Goal: Task Accomplishment & Management: Use online tool/utility

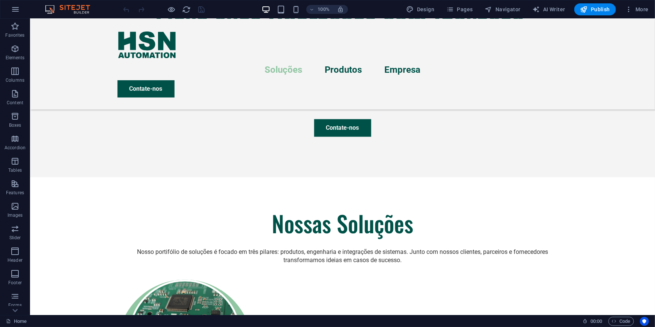
scroll to position [410, 0]
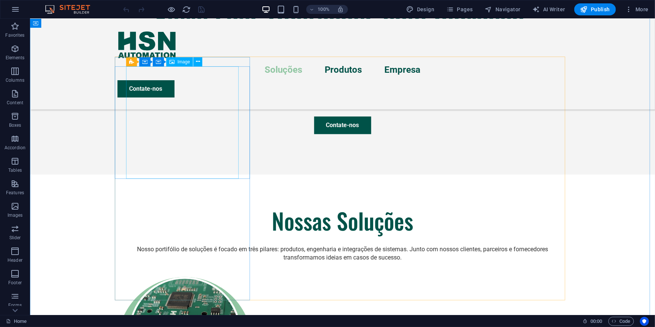
click at [209, 146] on figure at bounding box center [372, 185] width 625 height 296
select select "%"
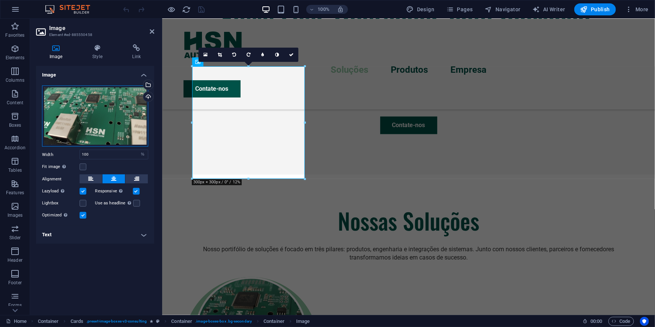
click at [64, 111] on div "Drag files here, click to choose files or select files from Files or our free s…" at bounding box center [95, 117] width 106 height 62
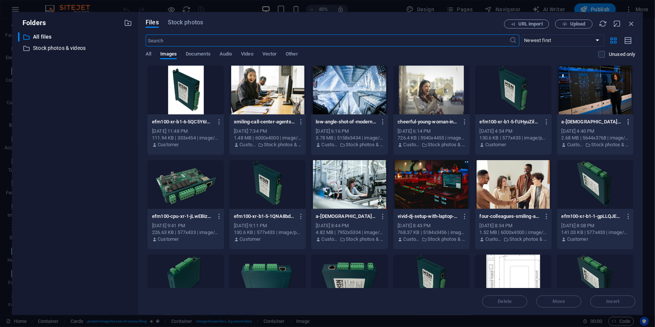
click at [625, 120] on icon "button" at bounding box center [628, 122] width 7 height 7
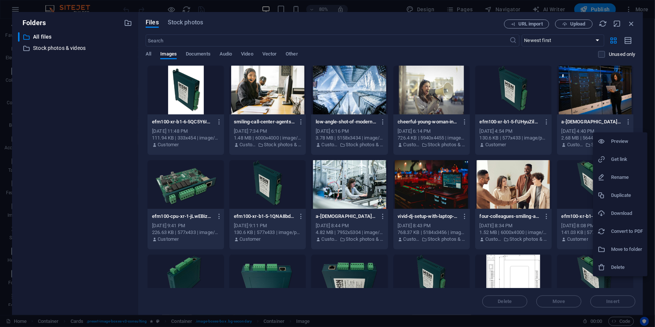
click at [619, 263] on h6 "Delete" at bounding box center [627, 267] width 32 height 9
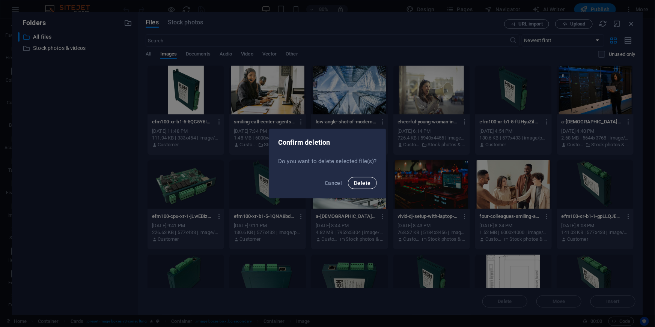
click at [363, 182] on span "Delete" at bounding box center [362, 183] width 17 height 6
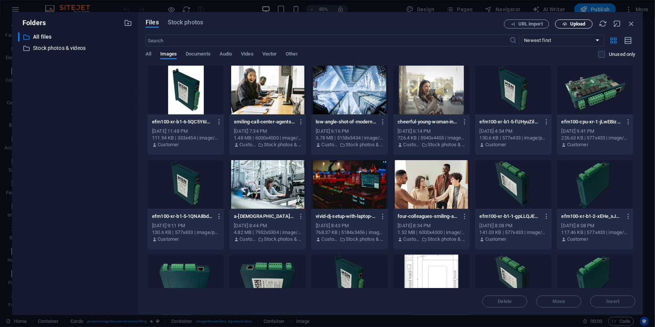
click at [588, 27] on button "Upload" at bounding box center [574, 24] width 38 height 9
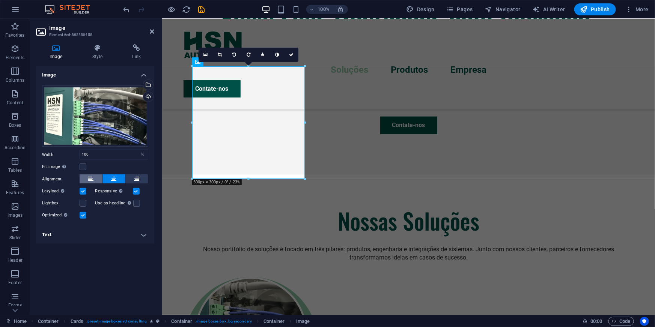
click at [91, 178] on icon at bounding box center [90, 178] width 5 height 9
click at [98, 125] on div "Drag files here, click to choose files or select files from Files or our free s…" at bounding box center [95, 117] width 106 height 62
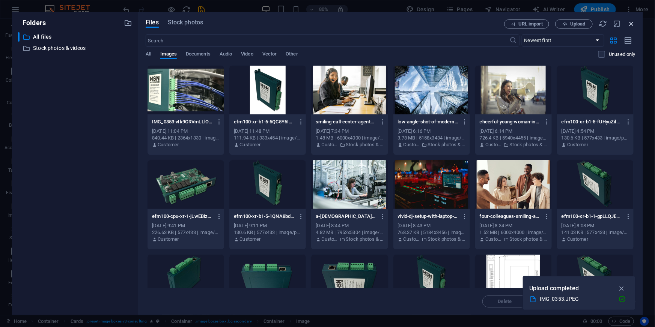
drag, startPoint x: 631, startPoint y: 22, endPoint x: 469, endPoint y: 3, distance: 163.2
click at [631, 22] on icon "button" at bounding box center [631, 24] width 8 height 8
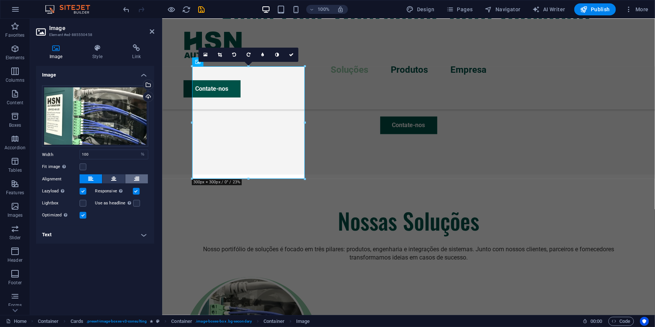
click at [131, 180] on button at bounding box center [136, 178] width 23 height 9
click at [123, 155] on input "100" at bounding box center [114, 154] width 68 height 9
type input "1"
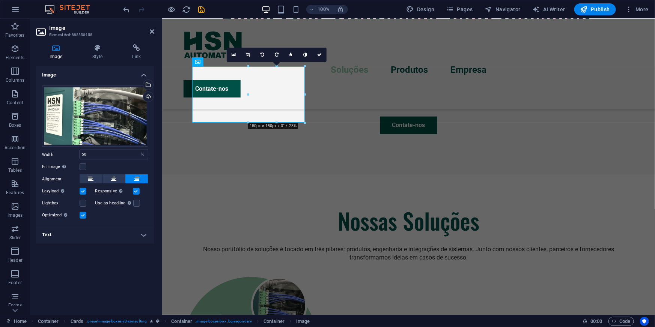
type input "100"
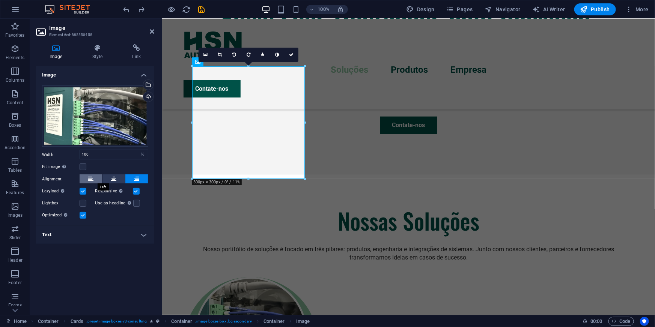
click at [83, 180] on button at bounding box center [91, 178] width 23 height 9
click at [132, 177] on button at bounding box center [136, 178] width 23 height 9
click at [86, 129] on div "Drag files here, click to choose files or select files from Files or our free s…" at bounding box center [95, 117] width 106 height 62
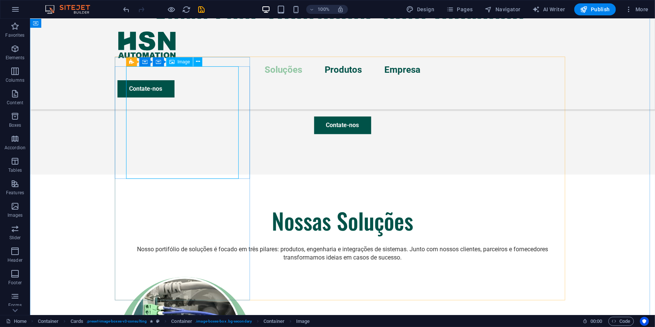
click at [196, 114] on figure at bounding box center [372, 185] width 625 height 296
select select "%"
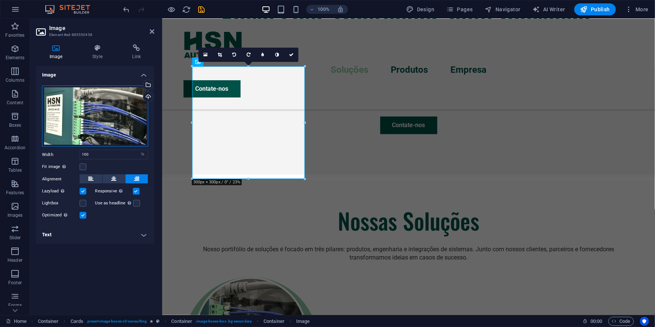
click at [107, 134] on div "Drag files here, click to choose files or select files from Files or our free s…" at bounding box center [95, 117] width 106 height 62
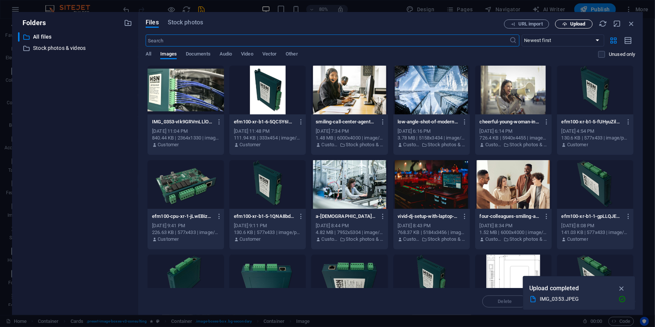
click at [568, 24] on span "Upload" at bounding box center [573, 24] width 31 height 5
click at [630, 21] on icon "button" at bounding box center [631, 24] width 8 height 8
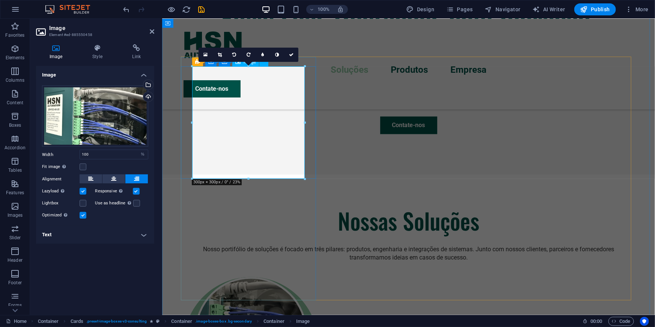
click at [324, 149] on figure at bounding box center [570, 185] width 493 height 296
click at [88, 137] on div "Drag files here, click to choose files or select files from Files or our free s…" at bounding box center [95, 117] width 106 height 62
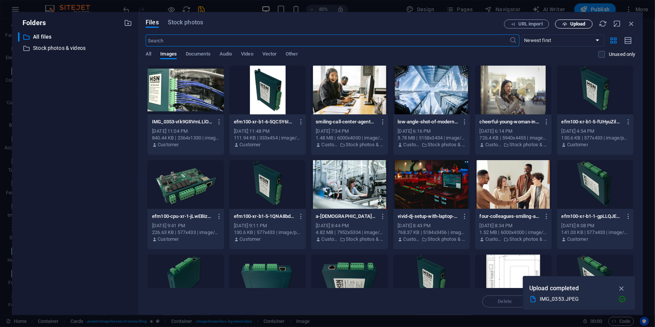
click at [569, 24] on span "Upload" at bounding box center [573, 24] width 31 height 5
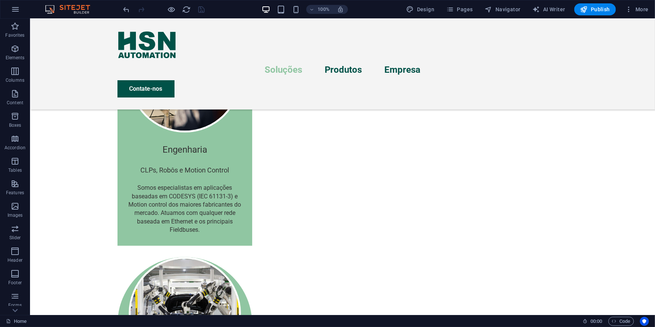
scroll to position [916, 0]
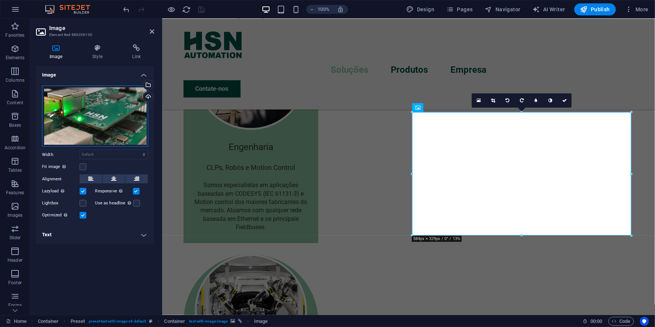
click at [62, 103] on div "Drag files here, click to choose files or select files from Files or our free s…" at bounding box center [95, 117] width 106 height 62
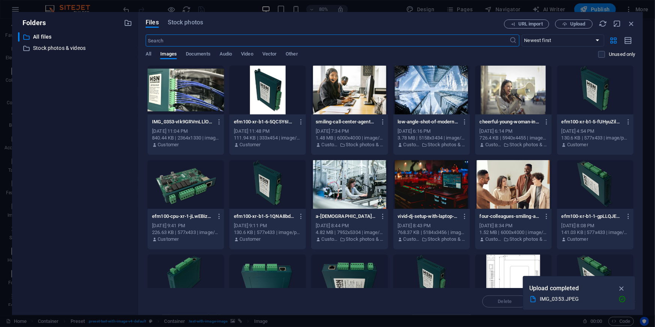
click at [168, 86] on div at bounding box center [185, 90] width 77 height 49
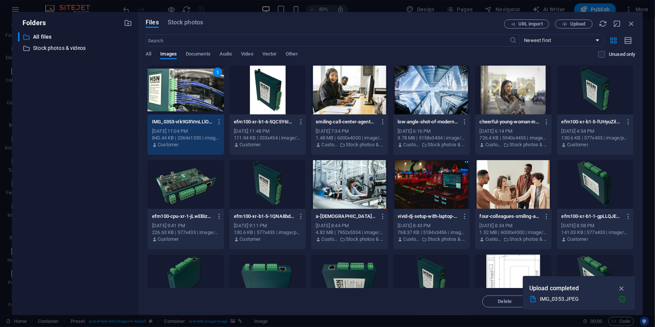
click at [171, 72] on div "1" at bounding box center [185, 90] width 77 height 49
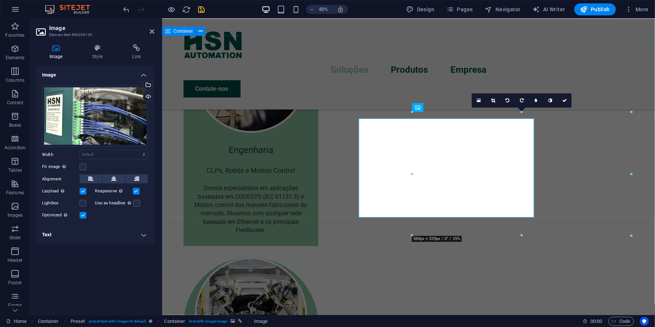
scroll to position [916, 0]
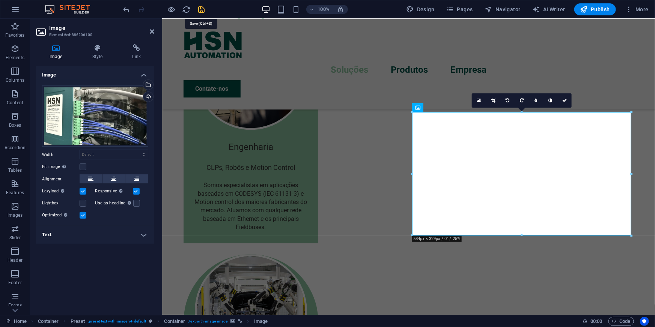
click at [199, 10] on icon "save" at bounding box center [201, 9] width 9 height 9
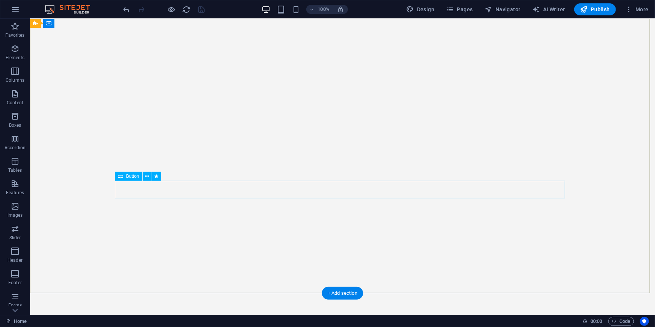
scroll to position [0, 0]
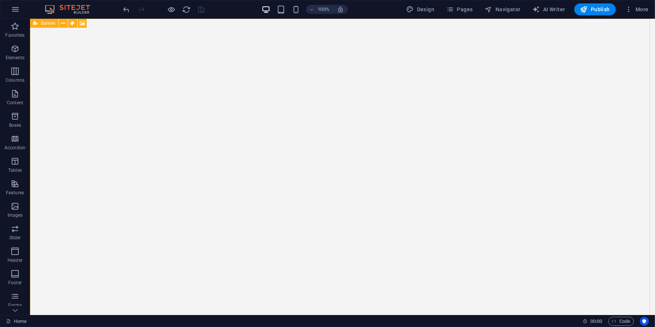
select select "px"
select select "header"
select select "fade"
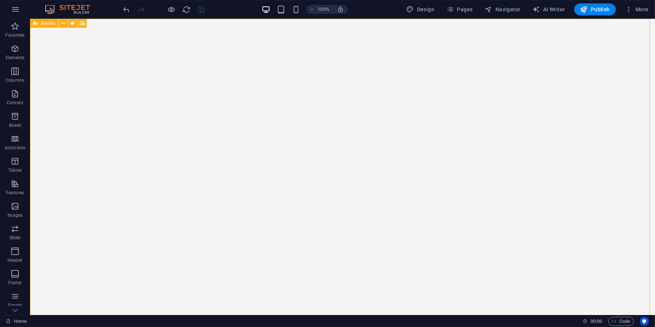
select select "ms"
select select "s"
select select "progressive"
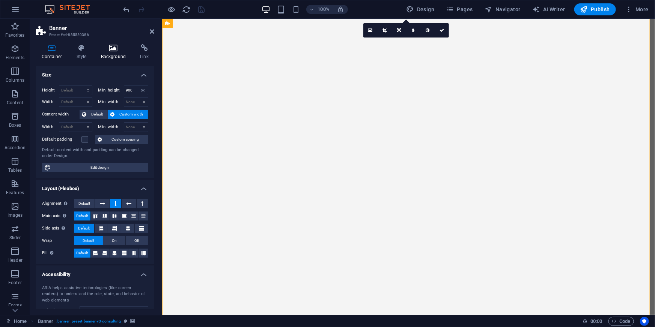
click at [101, 51] on icon at bounding box center [113, 48] width 36 height 8
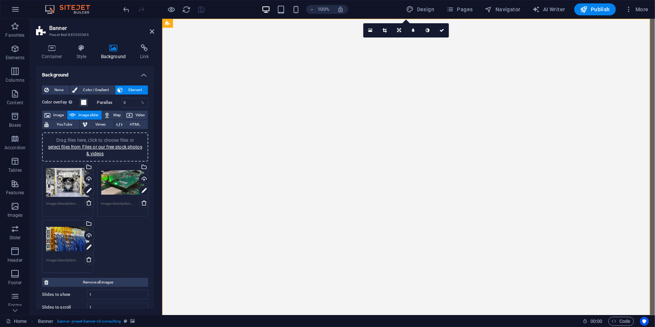
click at [113, 240] on div "Drag files here, click to choose files or select files from Files or our free s…" at bounding box center [95, 218] width 110 height 113
drag, startPoint x: 136, startPoint y: 246, endPoint x: 126, endPoint y: 231, distance: 18.1
click at [136, 246] on div "Drag files here, click to choose files or select files from Files or our free s…" at bounding box center [95, 218] width 110 height 113
click at [72, 145] on link "select files from Files or our free stock photos & videos" at bounding box center [95, 150] width 94 height 12
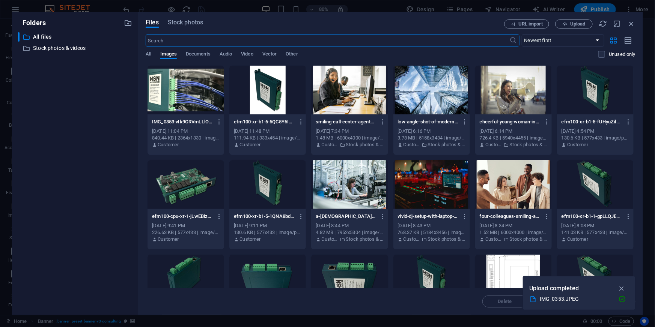
click at [185, 97] on div at bounding box center [185, 90] width 77 height 49
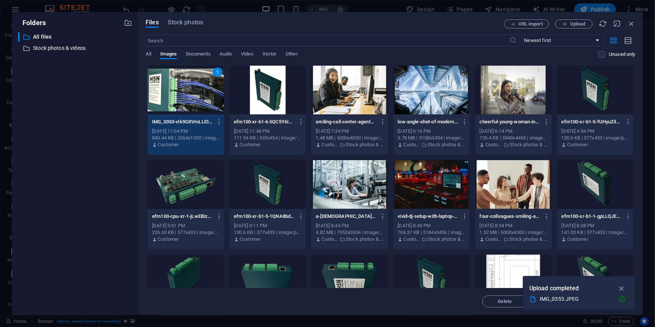
click at [179, 103] on div "1" at bounding box center [185, 90] width 77 height 49
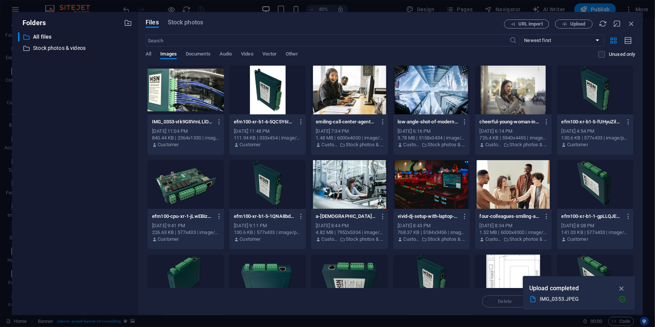
click at [179, 103] on div at bounding box center [185, 90] width 77 height 49
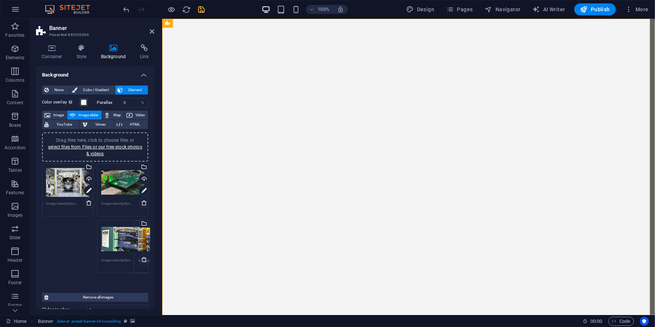
drag, startPoint x: 56, startPoint y: 236, endPoint x: 148, endPoint y: 237, distance: 91.9
drag, startPoint x: 116, startPoint y: 236, endPoint x: 57, endPoint y: 229, distance: 59.3
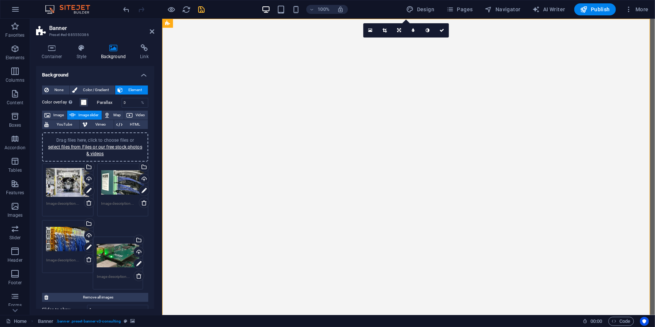
drag, startPoint x: 110, startPoint y: 179, endPoint x: 108, endPoint y: 244, distance: 64.5
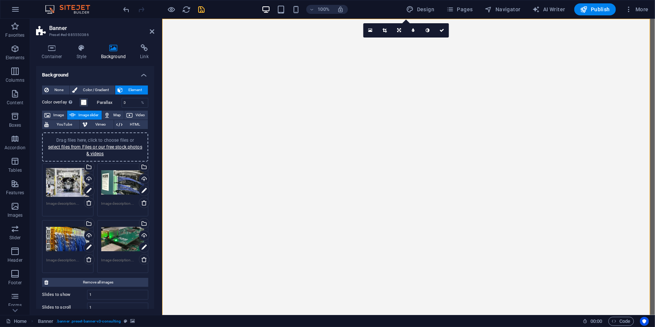
click at [202, 11] on icon "save" at bounding box center [201, 9] width 9 height 9
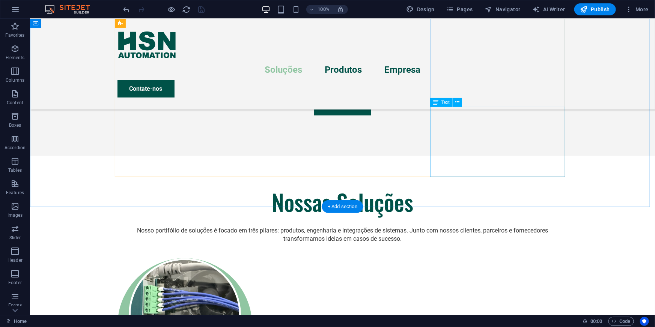
scroll to position [341, 0]
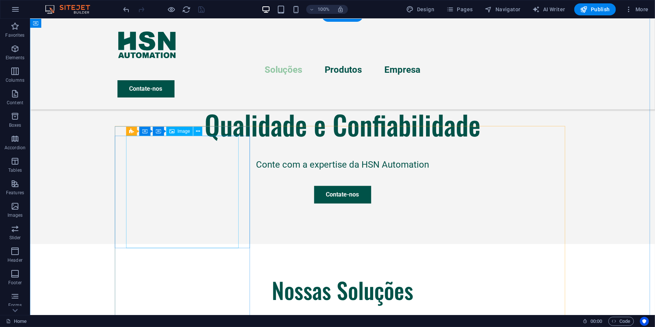
click at [179, 187] on figure at bounding box center [372, 185] width 625 height 296
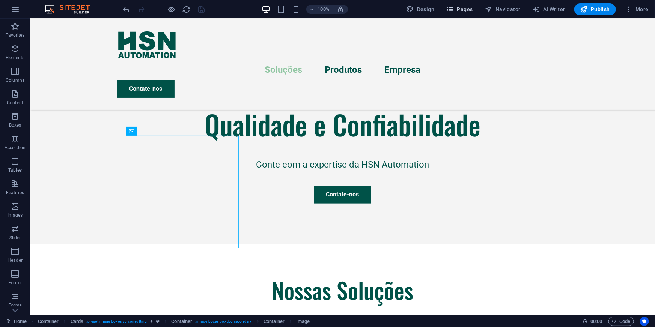
click at [465, 6] on span "Pages" at bounding box center [459, 10] width 26 height 8
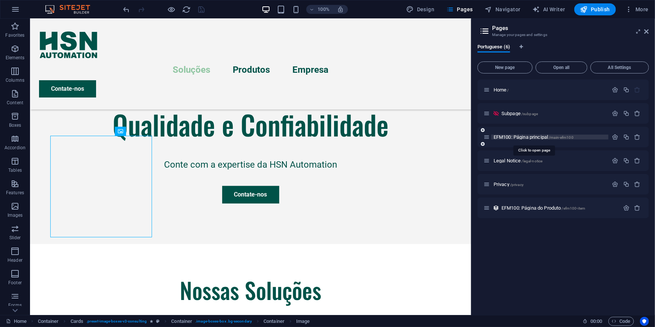
click at [509, 136] on span "EFM100: Página principal /main-efm100" at bounding box center [533, 137] width 80 height 6
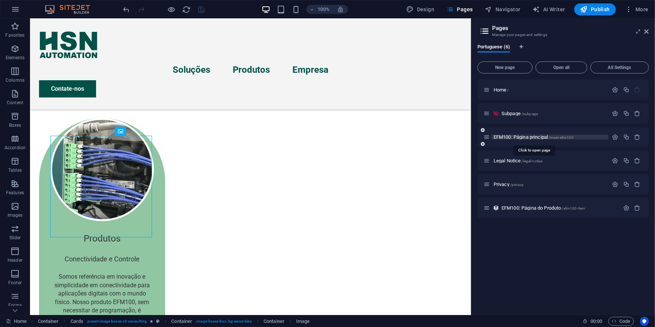
scroll to position [0, 0]
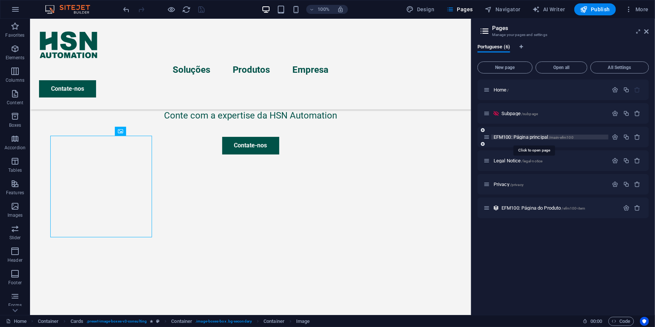
click at [509, 136] on div "EFM100: Página principal /main-efm100" at bounding box center [562, 137] width 171 height 21
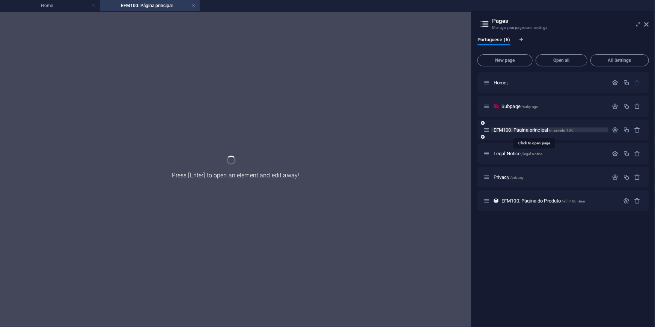
click at [506, 129] on div "Home / Subpage /subpage EFM100: Página principal /main-efm100 Legal Notice /leg…" at bounding box center [562, 141] width 171 height 139
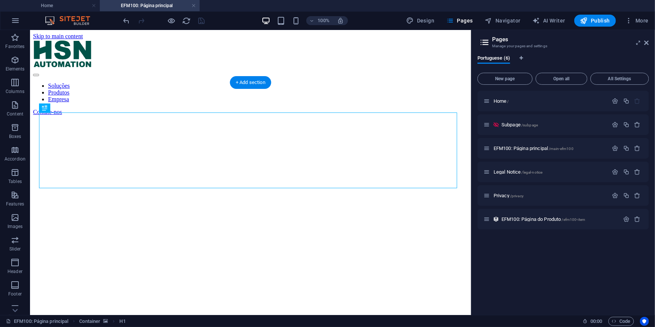
click at [42, 115] on figure at bounding box center [250, 115] width 435 height 0
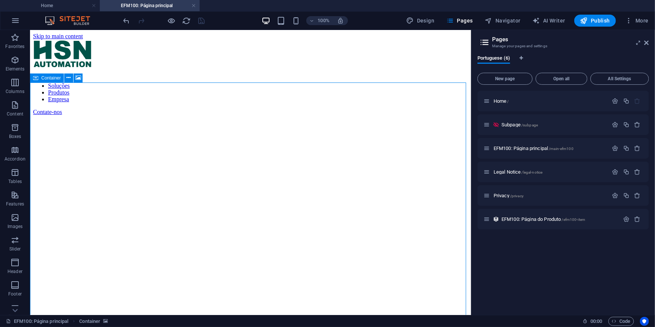
click at [38, 75] on icon at bounding box center [35, 78] width 5 height 9
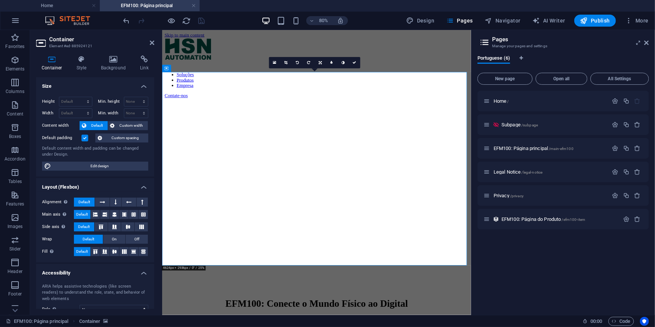
click at [127, 54] on div "Container Style Background Link Size Height Default px rem % vh vw Min. height …" at bounding box center [95, 183] width 130 height 266
click at [119, 55] on div "Container Style Background Link Size Height Default px rem % vh vw Min. height …" at bounding box center [95, 183] width 130 height 266
click at [117, 61] on icon at bounding box center [113, 60] width 36 height 8
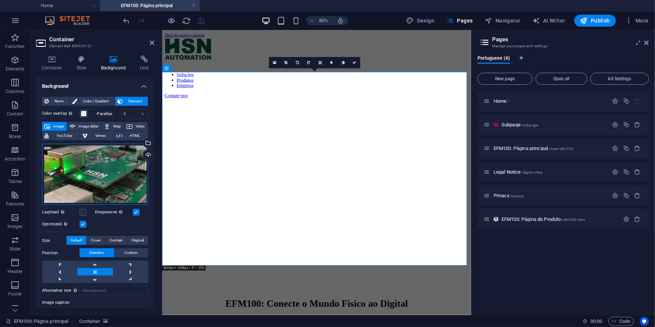
click at [69, 180] on div "Drag files here, click to choose files or select files from Files or our free s…" at bounding box center [95, 175] width 106 height 62
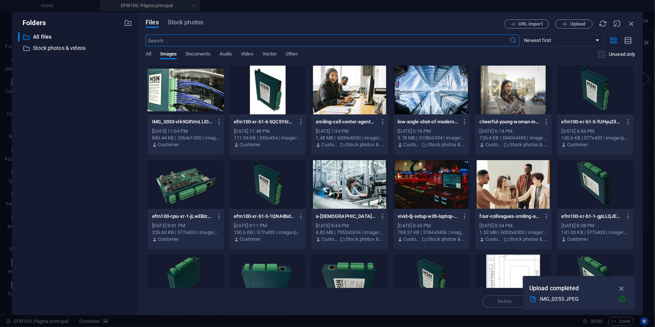
click at [191, 83] on div at bounding box center [185, 90] width 77 height 49
click at [208, 96] on div at bounding box center [185, 90] width 77 height 49
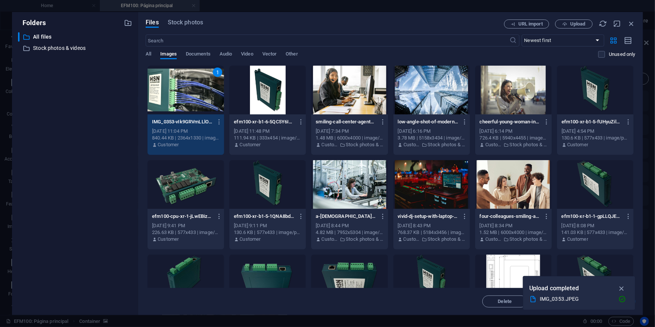
click at [208, 96] on div "1" at bounding box center [185, 90] width 77 height 49
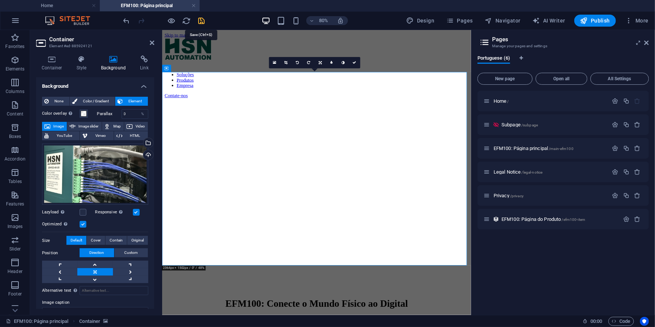
click at [204, 21] on icon "save" at bounding box center [201, 21] width 9 height 9
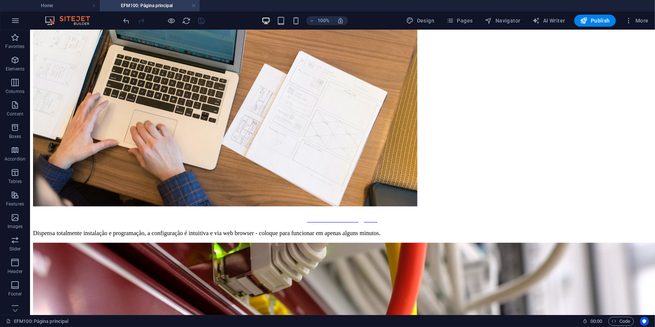
scroll to position [879, 0]
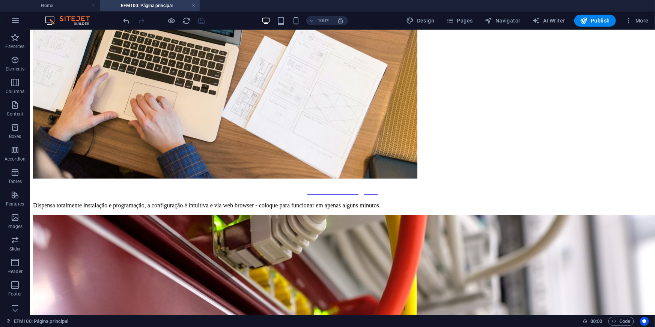
drag, startPoint x: 650, startPoint y: 250, endPoint x: 683, endPoint y: 347, distance: 102.1
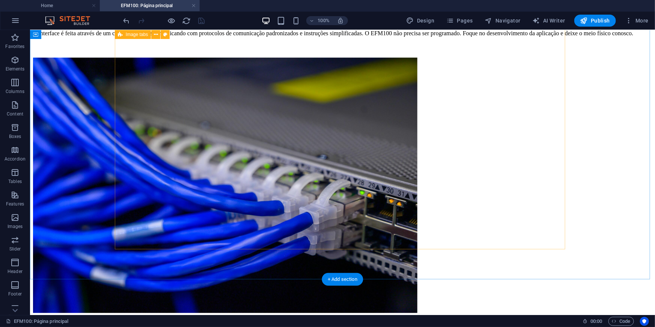
scroll to position [470, 0]
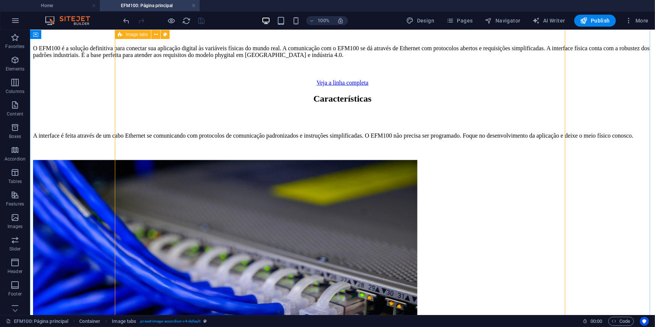
scroll to position [436, 0]
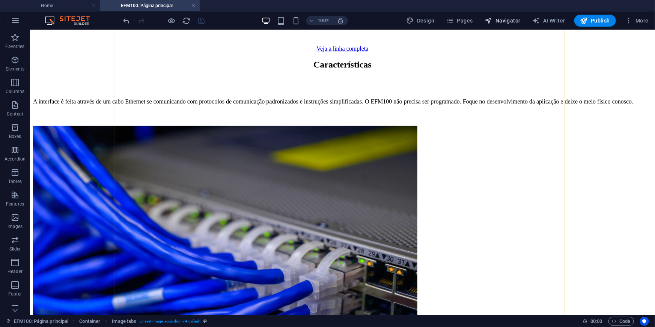
click at [494, 20] on span "Navigator" at bounding box center [503, 21] width 36 height 8
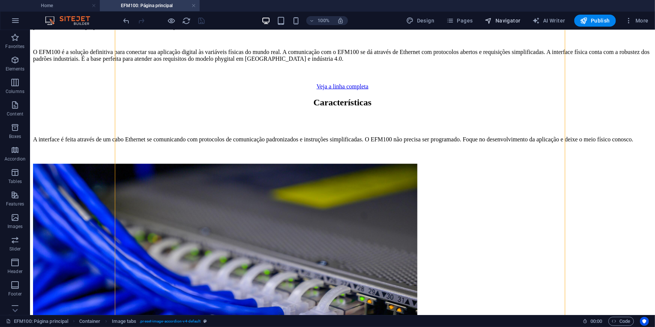
scroll to position [469, 0]
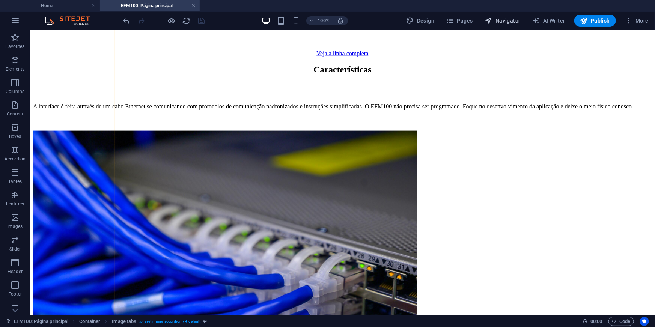
select select "16745203-pt"
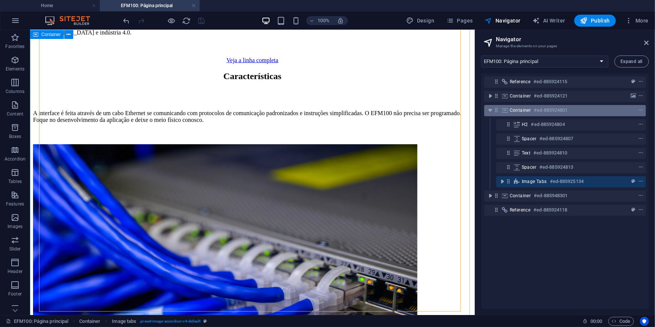
click at [496, 109] on icon at bounding box center [496, 110] width 6 height 6
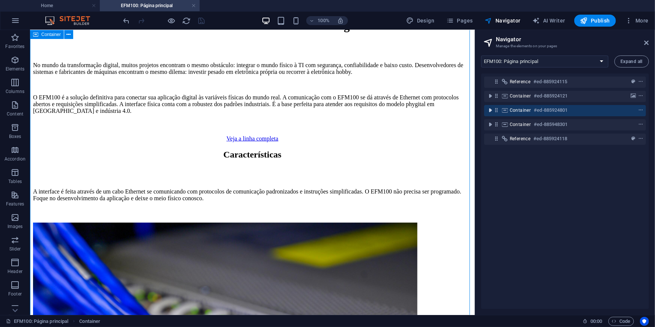
click at [491, 111] on icon "toggle-expand" at bounding box center [490, 111] width 8 height 8
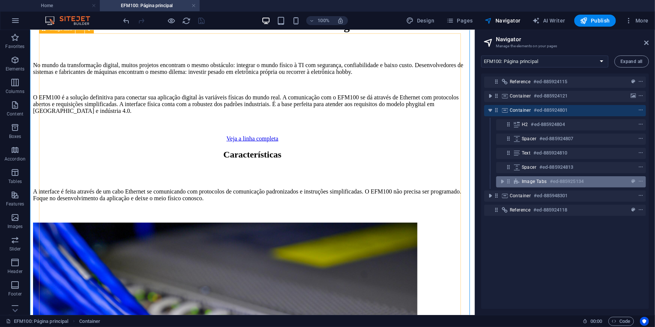
click at [508, 182] on icon at bounding box center [508, 181] width 6 height 6
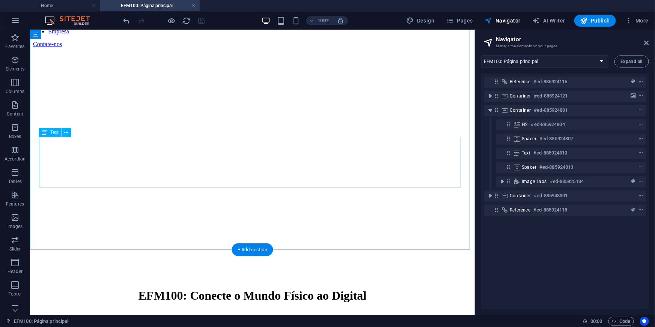
scroll to position [0, 0]
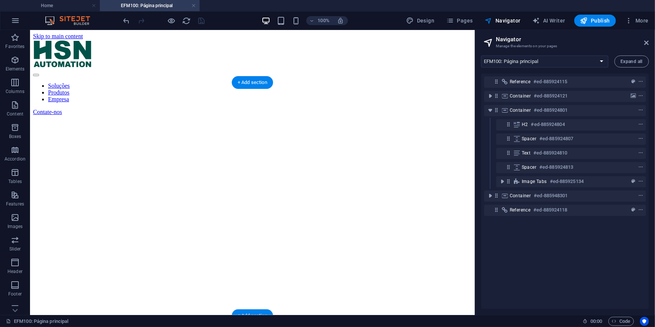
click at [37, 115] on figure at bounding box center [252, 115] width 439 height 0
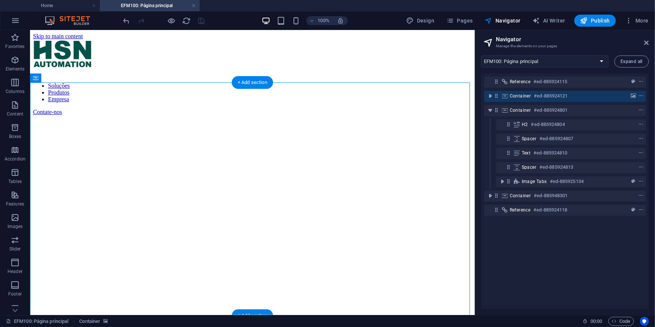
click at [37, 115] on figure at bounding box center [252, 115] width 439 height 0
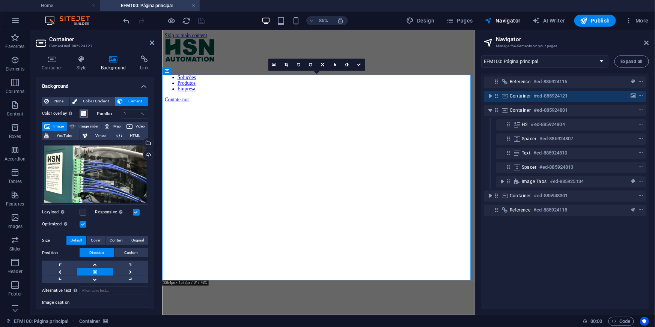
click at [82, 114] on span at bounding box center [84, 114] width 6 height 6
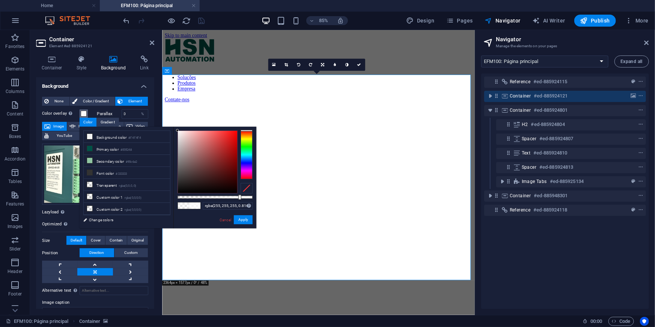
drag, startPoint x: 218, startPoint y: 197, endPoint x: 236, endPoint y: 194, distance: 18.4
click at [238, 197] on div at bounding box center [239, 197] width 3 height 5
type input "rgba(255, 255, 255, 0.811)"
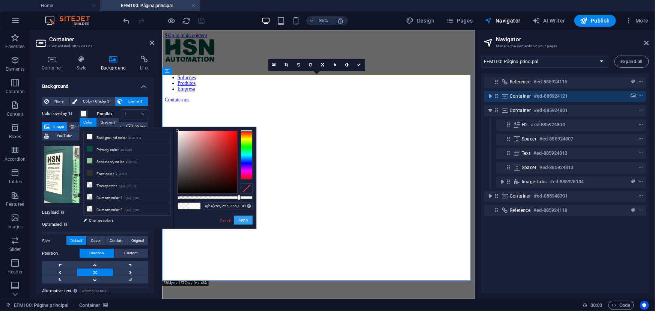
click at [242, 218] on button "Apply" at bounding box center [243, 219] width 19 height 9
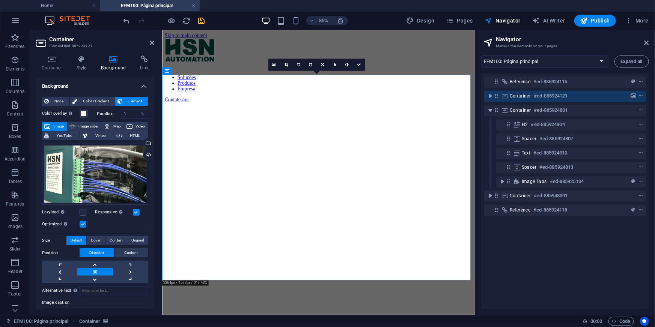
click at [198, 26] on div at bounding box center [164, 21] width 84 height 12
click at [200, 20] on icon "save" at bounding box center [201, 21] width 9 height 9
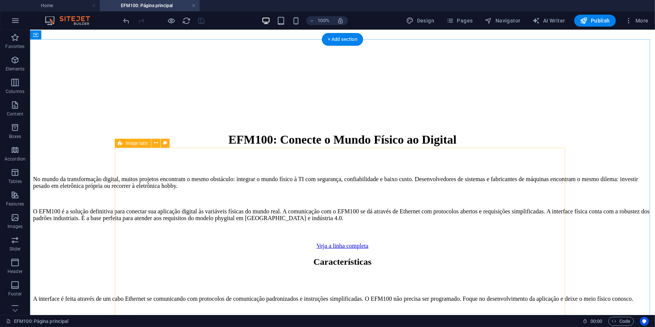
scroll to position [102, 0]
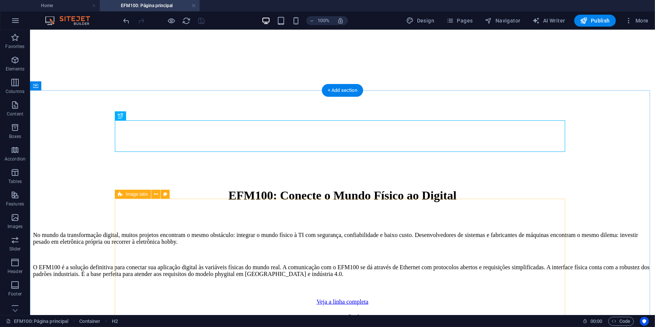
scroll to position [170, 0]
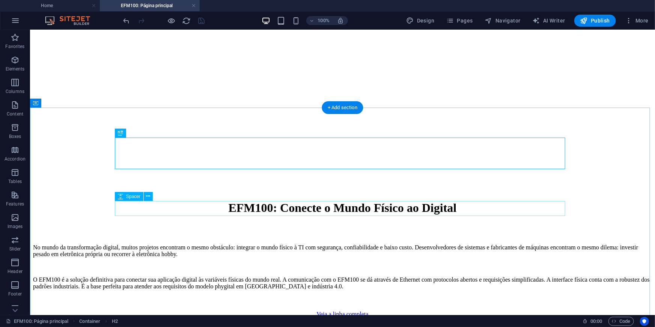
click at [499, 20] on span "Navigator" at bounding box center [503, 21] width 36 height 8
select select "16745203-pt"
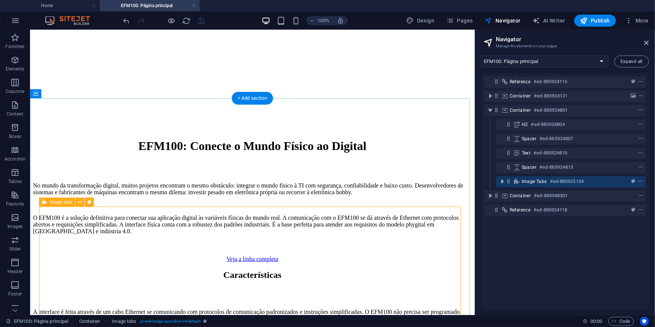
scroll to position [273, 0]
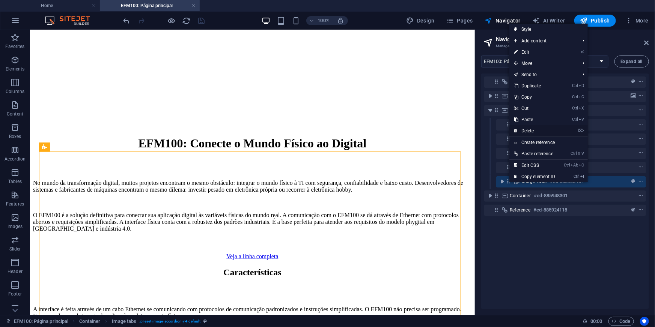
click at [530, 130] on link "⌦ Delete" at bounding box center [534, 130] width 50 height 11
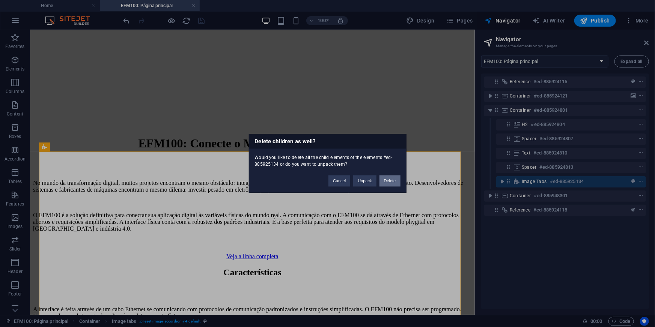
click at [391, 180] on button "Delete" at bounding box center [389, 181] width 21 height 11
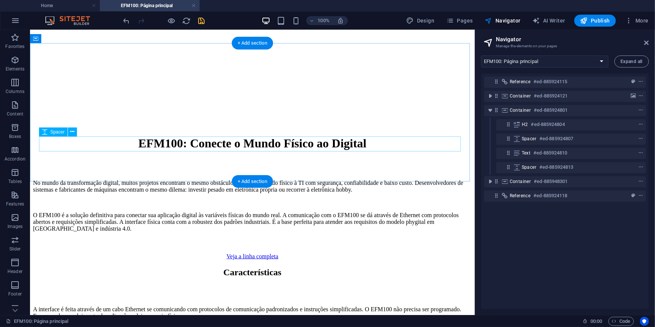
click at [283, 325] on div at bounding box center [252, 332] width 439 height 15
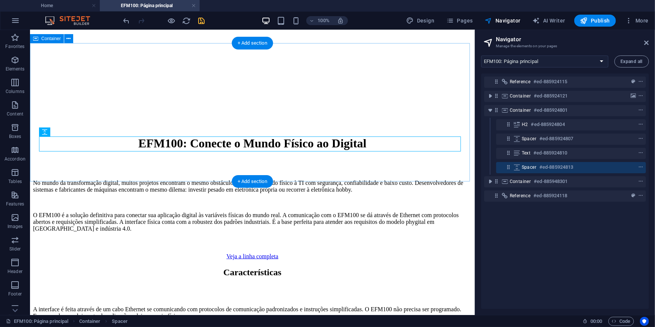
click at [314, 267] on div "Características A interface é feita através de um cabo Ethernet se comunicando …" at bounding box center [252, 303] width 439 height 73
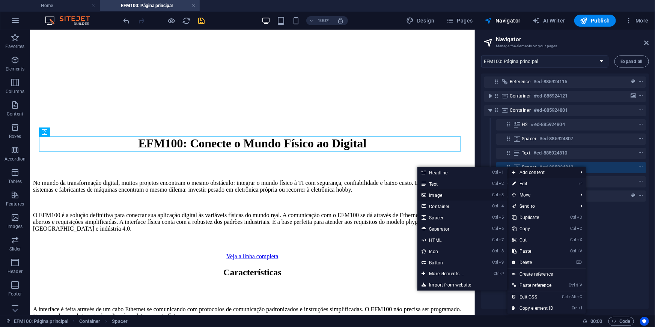
click at [432, 194] on link "Ctrl 3 Image" at bounding box center [448, 194] width 62 height 11
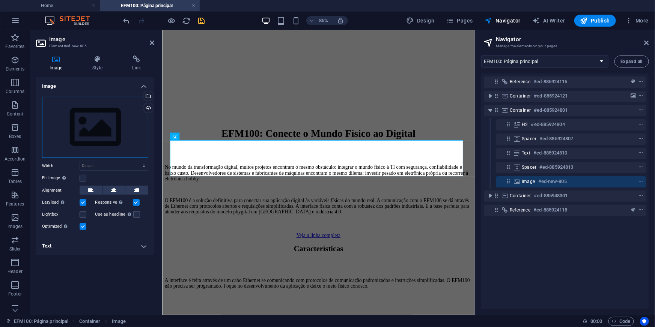
click at [109, 135] on div "Drag files here, click to choose files or select files from Files or our free s…" at bounding box center [95, 128] width 106 height 62
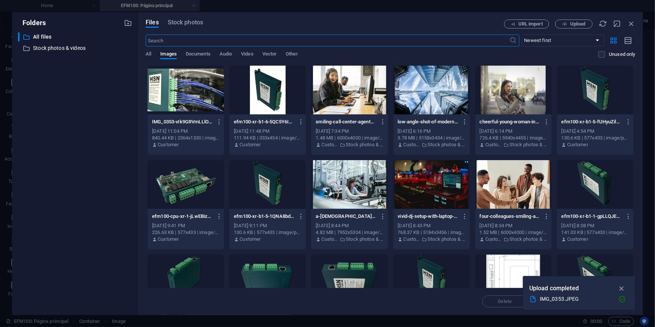
scroll to position [71, 0]
click at [570, 24] on span "Upload" at bounding box center [577, 24] width 15 height 5
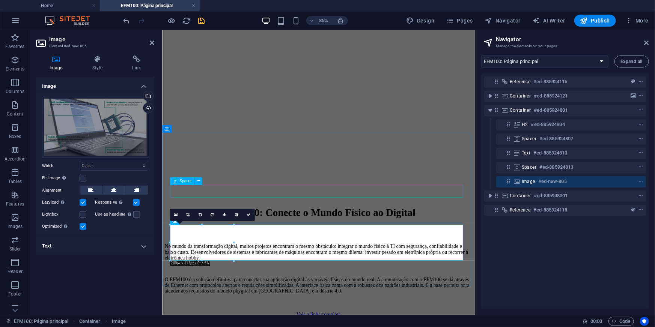
scroll to position [173, 0]
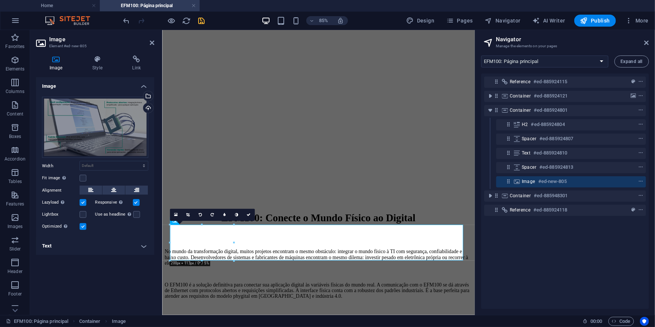
click at [203, 17] on icon "save" at bounding box center [201, 21] width 9 height 9
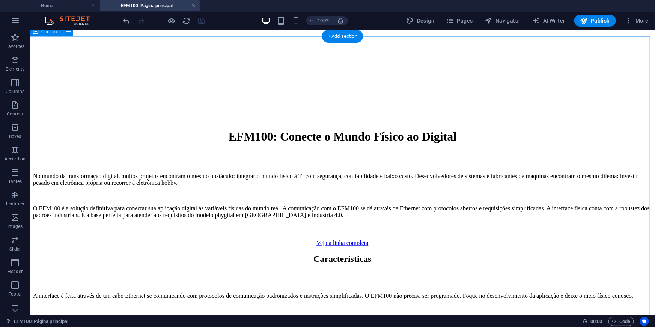
scroll to position [207, 0]
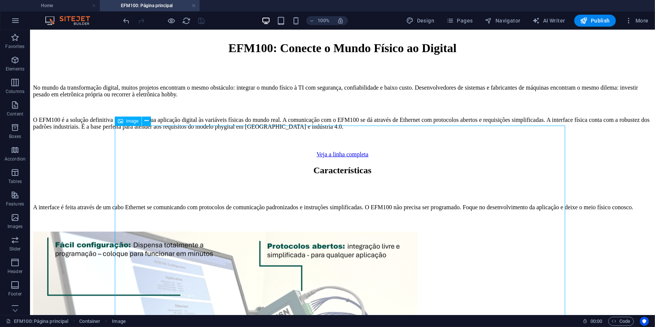
scroll to position [378, 0]
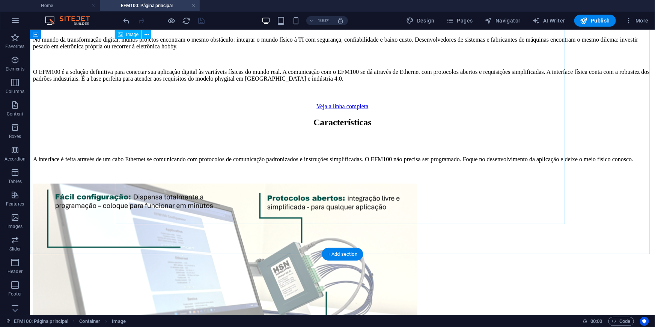
click at [239, 183] on figure at bounding box center [342, 292] width 619 height 218
click at [508, 188] on figure at bounding box center [342, 292] width 619 height 218
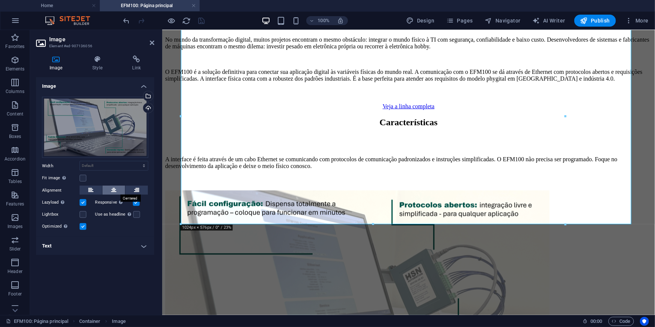
click at [107, 191] on button at bounding box center [113, 190] width 23 height 9
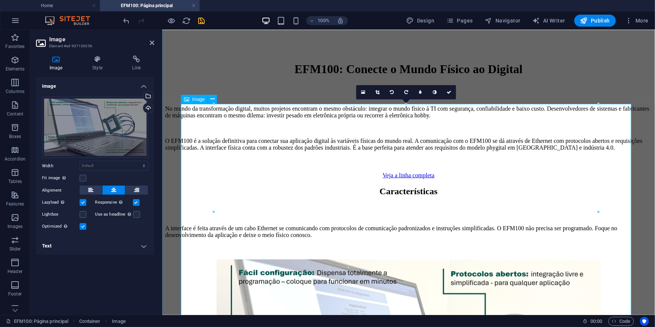
scroll to position [310, 0]
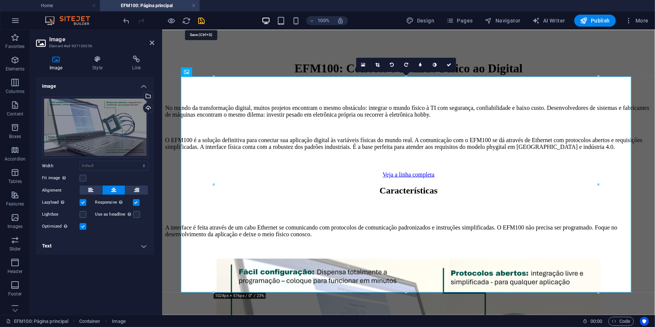
click at [198, 18] on icon "save" at bounding box center [201, 21] width 9 height 9
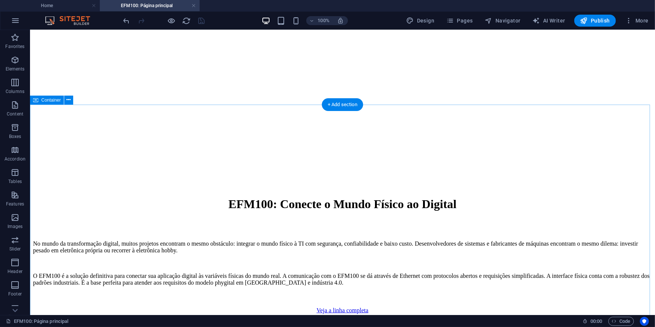
scroll to position [173, 0]
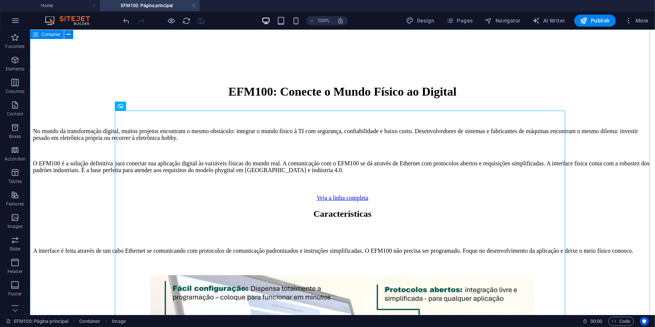
scroll to position [276, 0]
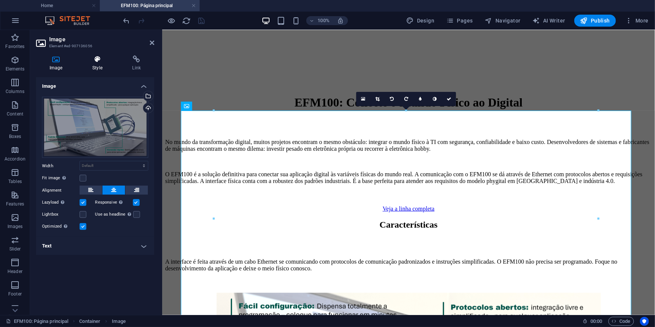
click at [92, 64] on h4 "Style" at bounding box center [99, 64] width 40 height 16
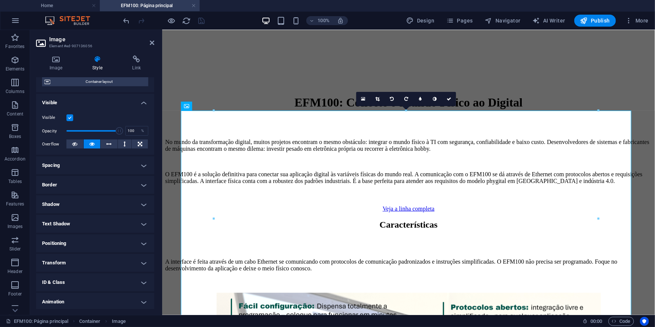
scroll to position [85, 0]
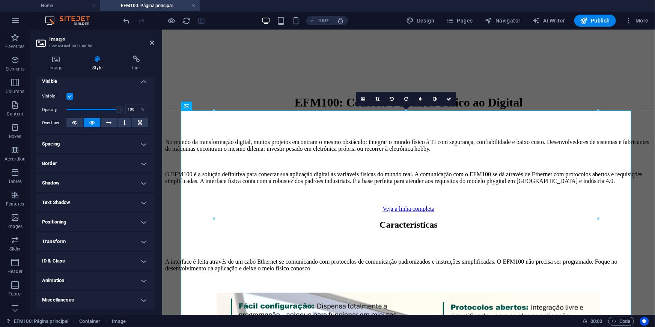
click at [67, 285] on h4 "Animation" at bounding box center [95, 281] width 118 height 18
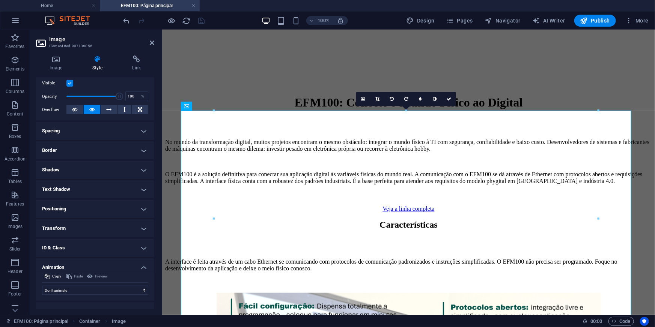
scroll to position [109, 0]
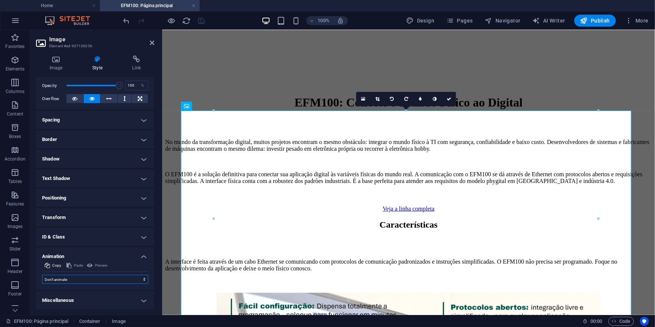
click at [78, 281] on select "Don't animate Show / Hide Slide up/down Zoom in/out Slide left to right Slide r…" at bounding box center [95, 279] width 106 height 9
select select "move-bottom-to-top"
click at [42, 275] on select "Don't animate Show / Hide Slide up/down Zoom in/out Slide left to right Slide r…" at bounding box center [95, 279] width 106 height 9
select select "scroll"
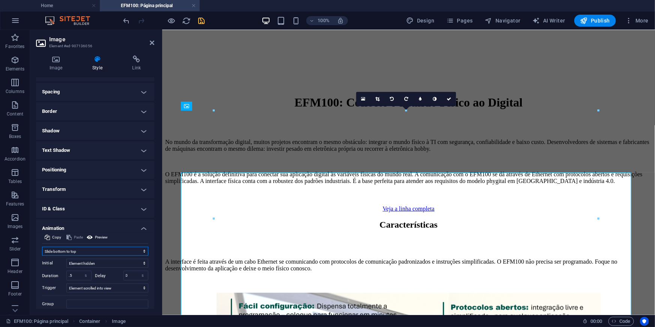
scroll to position [162, 0]
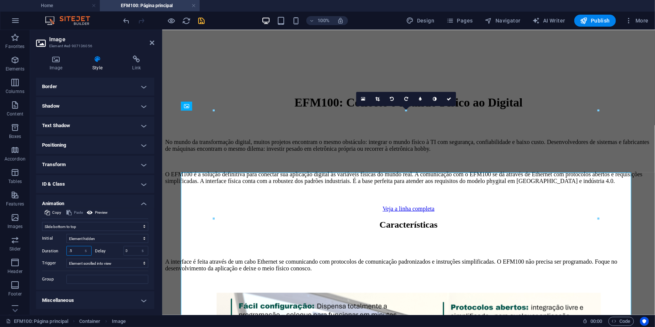
drag, startPoint x: 71, startPoint y: 249, endPoint x: 57, endPoint y: 249, distance: 13.9
click at [61, 249] on div "Duration .5 s ms" at bounding box center [67, 251] width 50 height 10
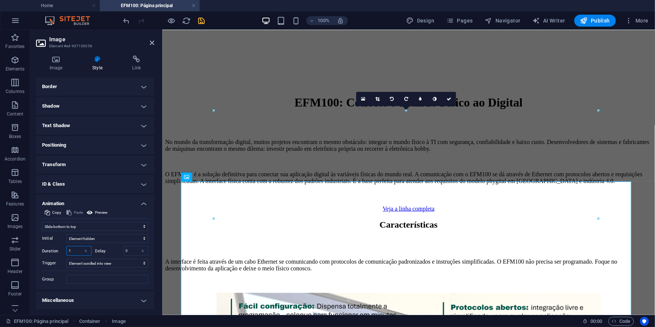
type input "1"
click at [80, 292] on h4 "Miscellaneous" at bounding box center [95, 300] width 118 height 18
click at [204, 20] on icon "save" at bounding box center [201, 21] width 9 height 9
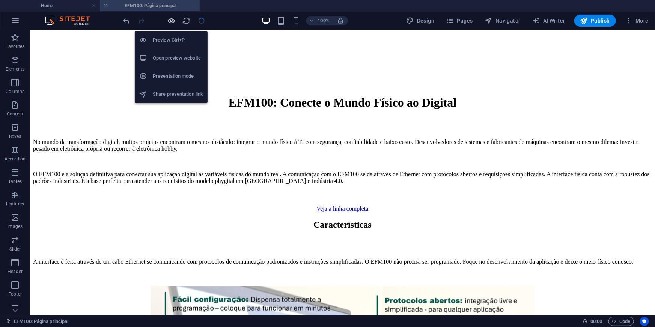
click at [168, 22] on icon "button" at bounding box center [171, 21] width 9 height 9
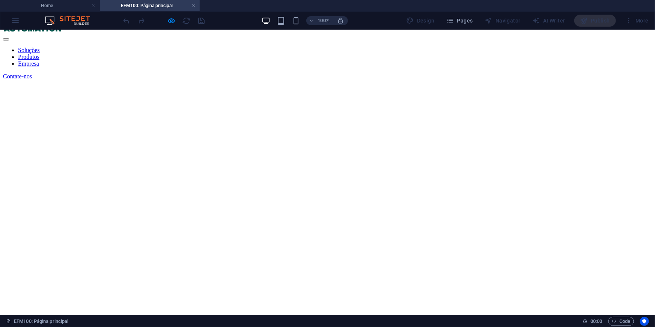
scroll to position [0, 0]
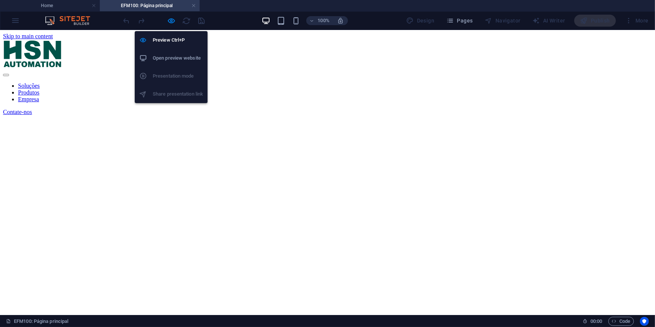
click at [168, 58] on h6 "Open preview website" at bounding box center [178, 58] width 50 height 9
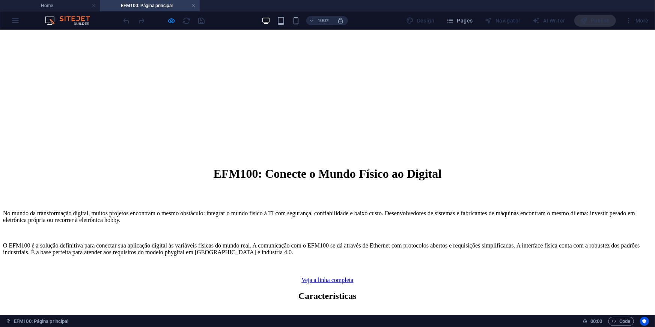
scroll to position [341, 0]
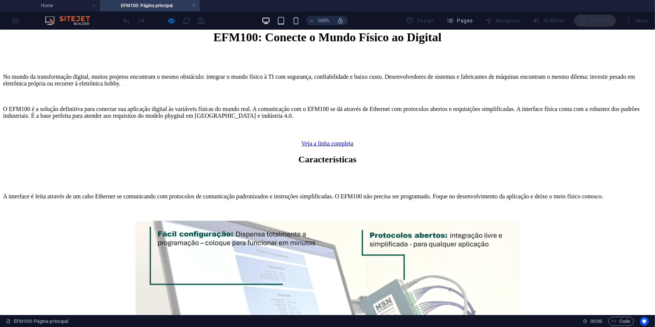
click at [24, 156] on div "Características A interface é feita através de um cabo Ethernet se comunicando …" at bounding box center [327, 296] width 649 height 284
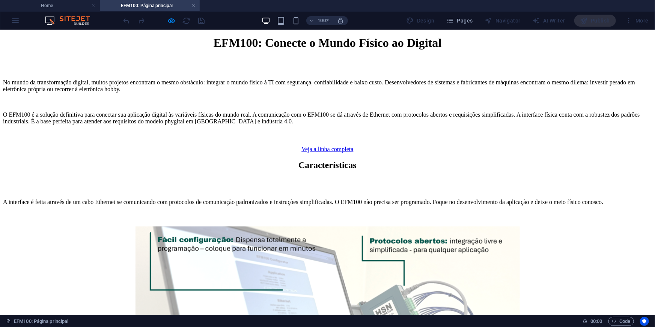
scroll to position [273, 0]
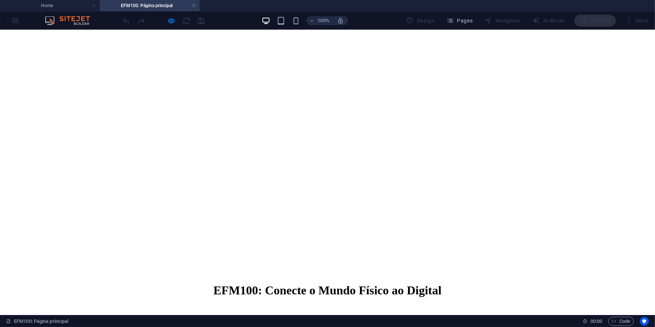
scroll to position [0, 0]
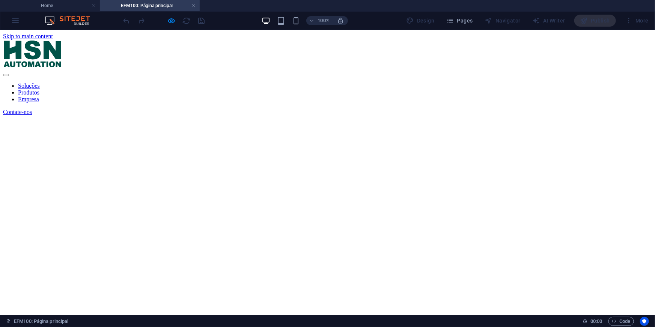
click at [40, 82] on link "Soluções" at bounding box center [29, 85] width 22 height 6
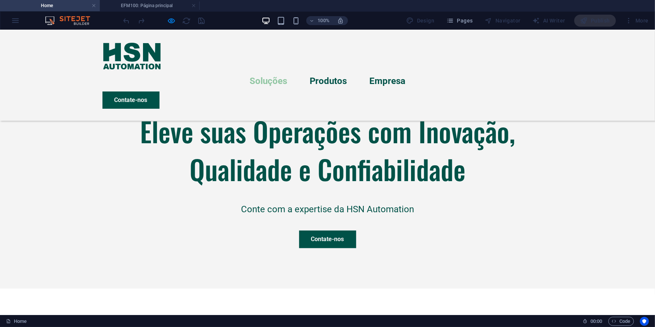
scroll to position [307, 0]
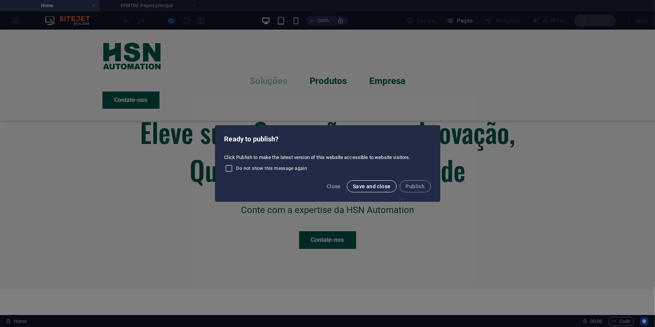
click at [374, 188] on span "Save and close" at bounding box center [372, 186] width 38 height 6
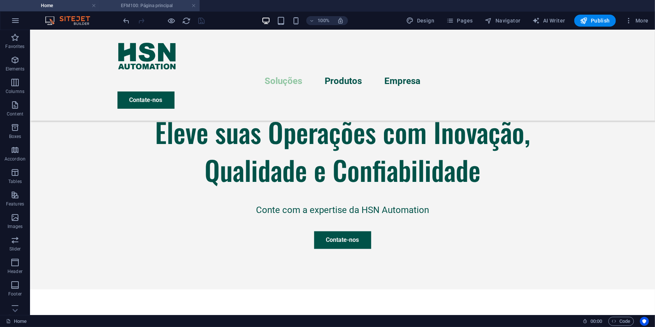
click at [179, 3] on h4 "EFM100: Página principal" at bounding box center [150, 6] width 100 height 8
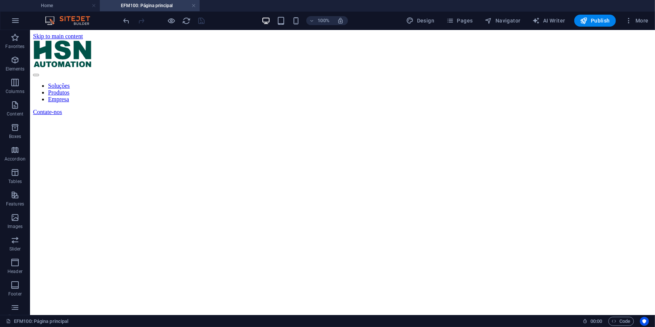
scroll to position [0, 0]
click at [194, 5] on link at bounding box center [193, 5] width 5 height 7
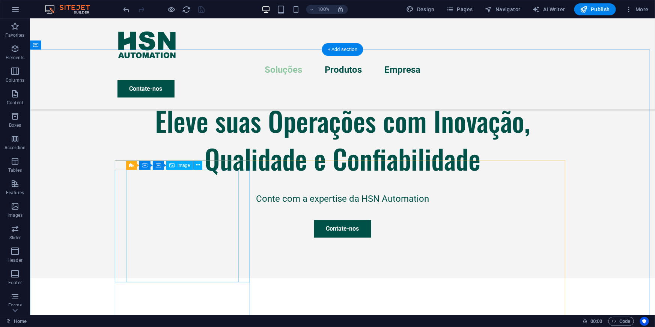
click at [176, 209] on figure at bounding box center [372, 185] width 625 height 296
select select "%"
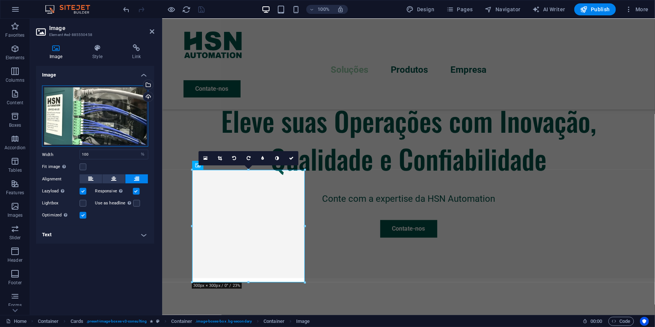
click at [83, 145] on div "Drag files here, click to choose files or select files from Files or our free s…" at bounding box center [95, 117] width 106 height 62
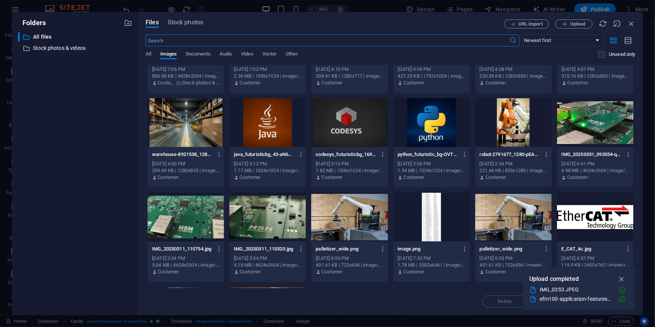
scroll to position [1023, 0]
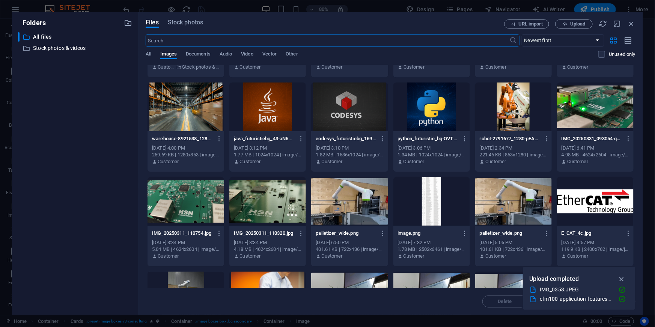
click at [268, 198] on div at bounding box center [267, 201] width 77 height 49
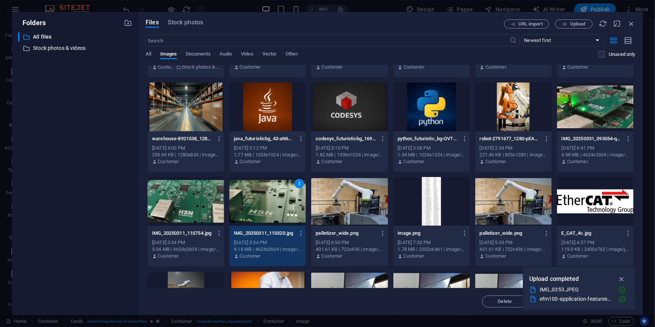
click at [197, 200] on div at bounding box center [185, 201] width 77 height 49
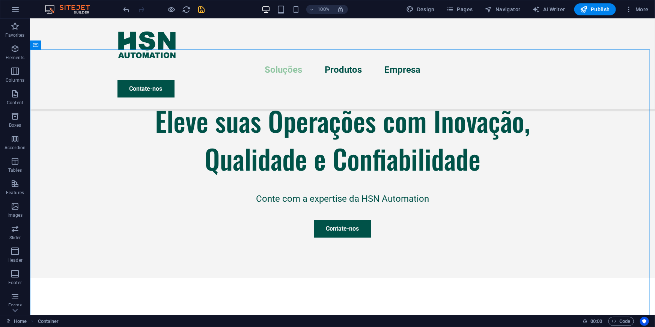
click at [200, 9] on icon "save" at bounding box center [201, 9] width 9 height 9
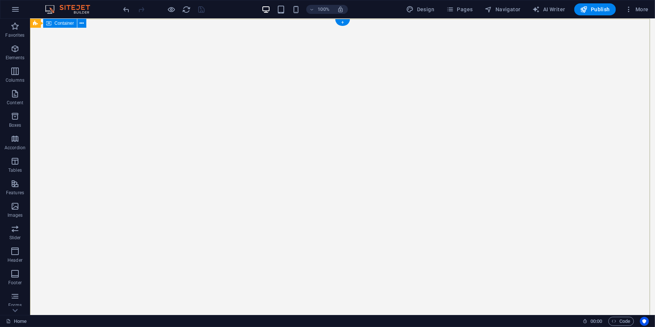
scroll to position [0, 0]
click at [500, 12] on span "Navigator" at bounding box center [503, 10] width 36 height 8
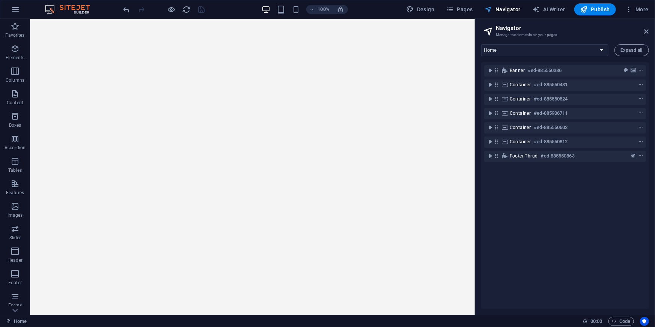
click at [500, 12] on span "Navigator" at bounding box center [503, 10] width 36 height 8
click at [464, 12] on span "Pages" at bounding box center [459, 10] width 26 height 8
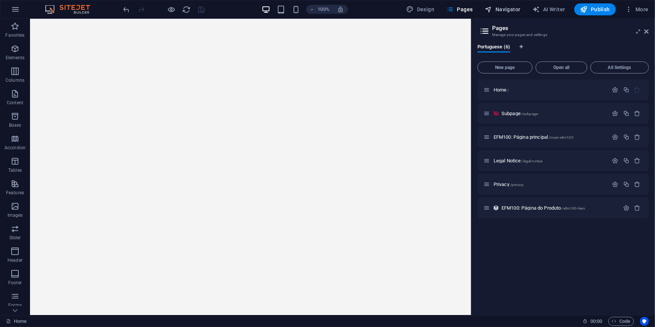
click at [510, 9] on span "Navigator" at bounding box center [503, 10] width 36 height 8
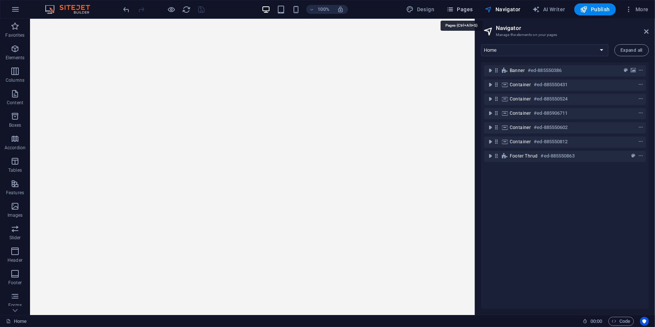
click at [459, 8] on span "Pages" at bounding box center [459, 10] width 26 height 8
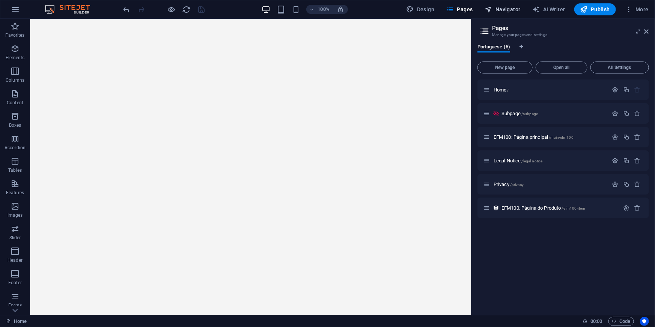
click at [505, 7] on span "Navigator" at bounding box center [503, 10] width 36 height 8
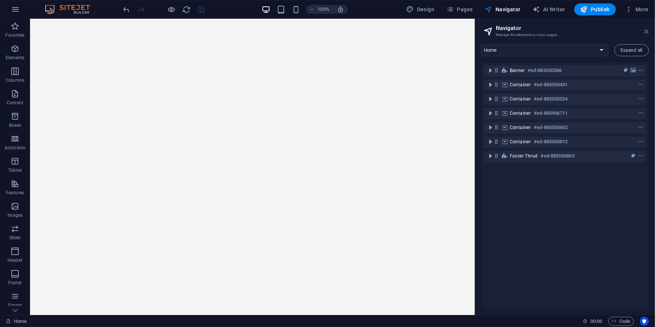
click at [648, 29] on icon at bounding box center [646, 32] width 5 height 6
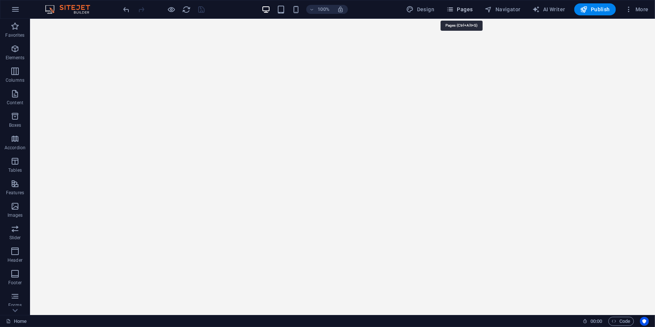
click at [458, 10] on span "Pages" at bounding box center [459, 10] width 26 height 8
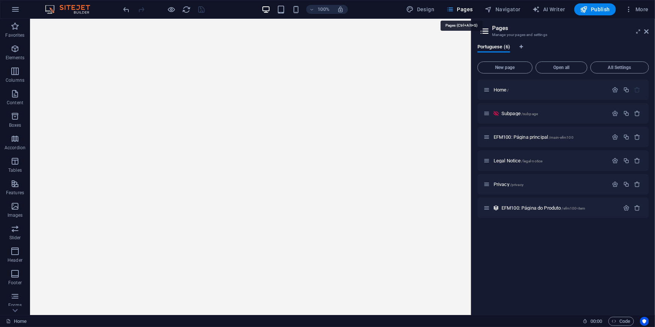
click at [467, 10] on span "Pages" at bounding box center [459, 10] width 26 height 8
click at [646, 30] on icon at bounding box center [646, 32] width 5 height 6
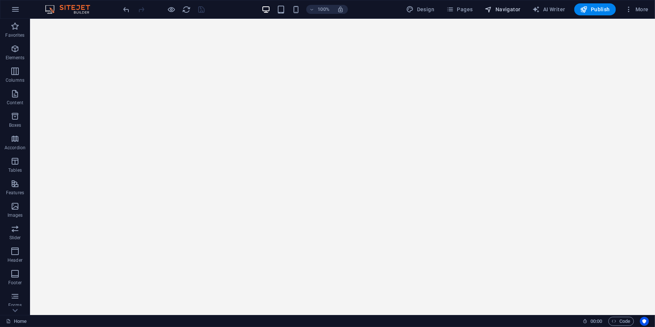
click at [498, 8] on span "Navigator" at bounding box center [503, 10] width 36 height 8
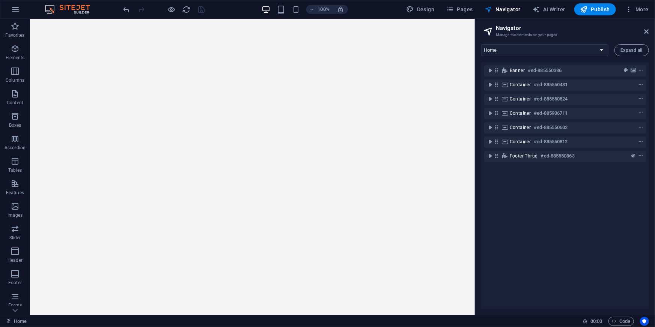
click at [649, 31] on aside "Navigator Manage the elements on your pages Home Subpage EFM100: Página princip…" at bounding box center [565, 167] width 180 height 296
click at [647, 30] on icon at bounding box center [646, 32] width 5 height 6
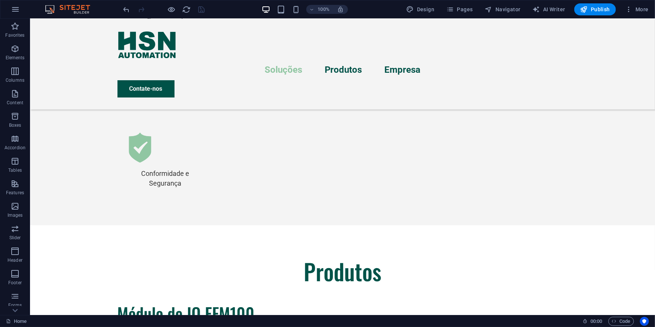
scroll to position [1658, 0]
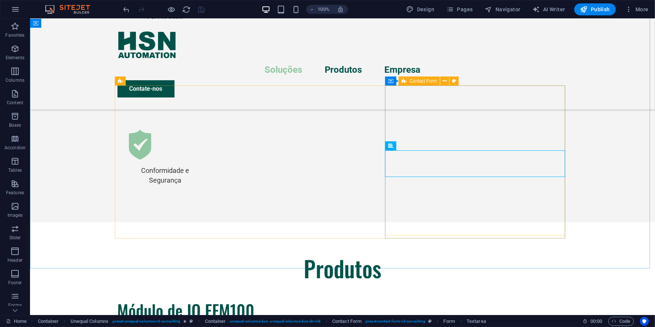
click at [404, 82] on icon at bounding box center [403, 81] width 5 height 9
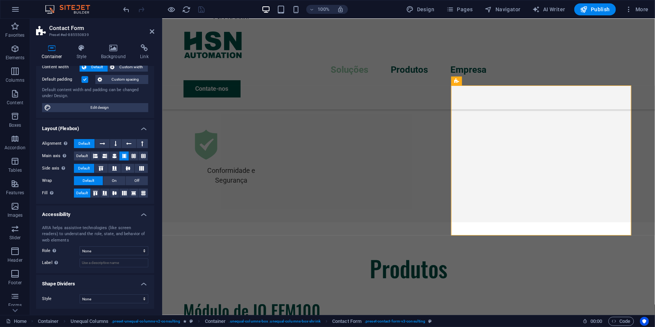
scroll to position [0, 0]
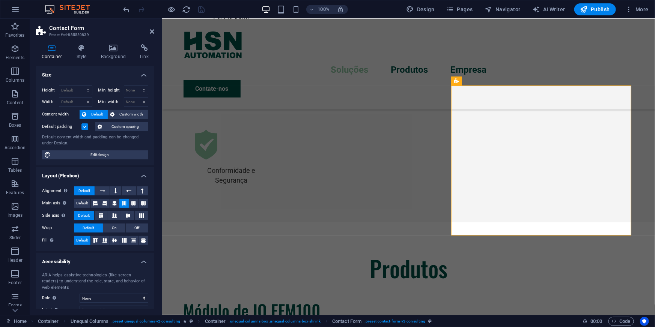
drag, startPoint x: 154, startPoint y: 140, endPoint x: 34, endPoint y: 60, distance: 144.1
click at [471, 81] on icon at bounding box center [469, 81] width 5 height 9
click at [504, 83] on span "Input" at bounding box center [507, 81] width 10 height 5
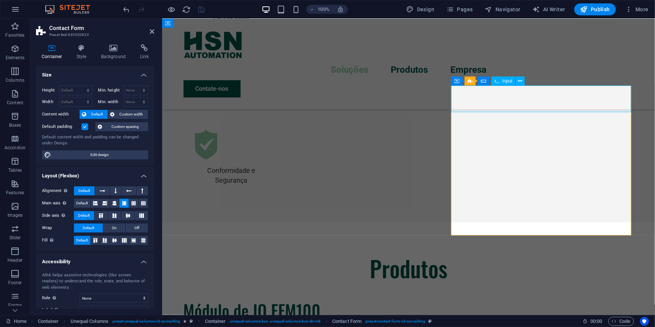
click at [504, 83] on span "Input" at bounding box center [507, 81] width 10 height 5
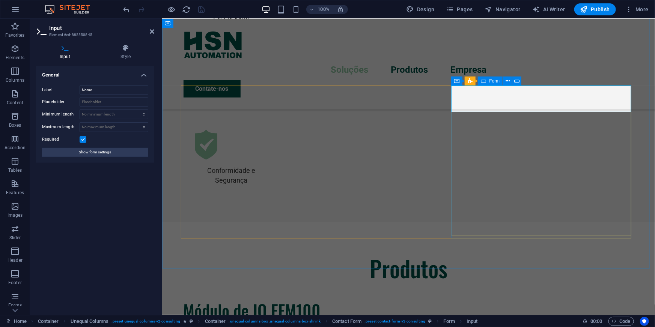
click at [486, 81] on div "Form" at bounding box center [490, 81] width 25 height 9
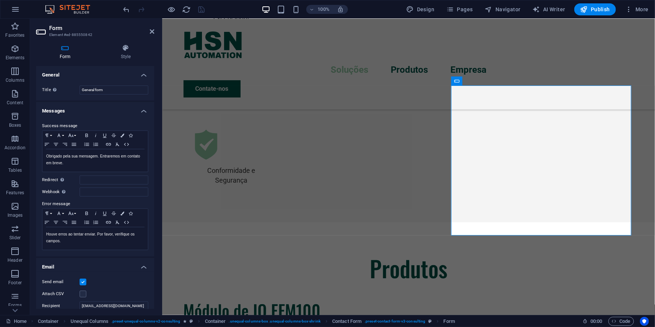
drag, startPoint x: 153, startPoint y: 97, endPoint x: 148, endPoint y: 188, distance: 90.9
click at [148, 188] on ul "General Title Define a name for the form. General form Messages Success message…" at bounding box center [95, 276] width 118 height 420
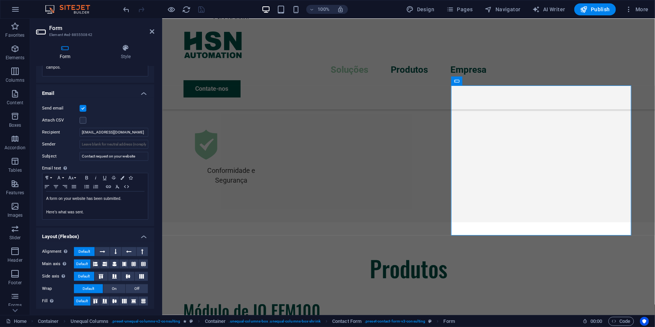
scroll to position [176, 0]
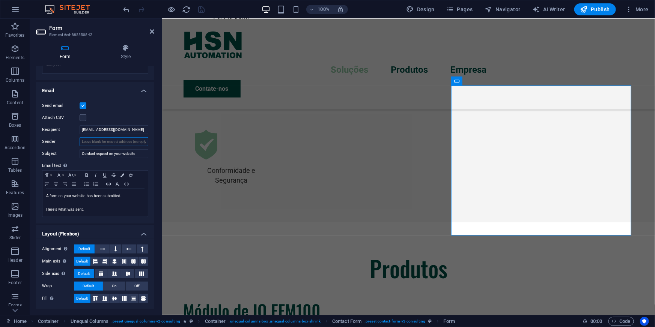
click at [139, 140] on input "Sender" at bounding box center [114, 141] width 69 height 9
click at [140, 127] on input "[EMAIL_ADDRESS][DOMAIN_NAME]" at bounding box center [114, 129] width 69 height 9
drag, startPoint x: 259, startPoint y: 160, endPoint x: 165, endPoint y: 146, distance: 94.7
click at [136, 141] on input "Sender" at bounding box center [114, 141] width 69 height 9
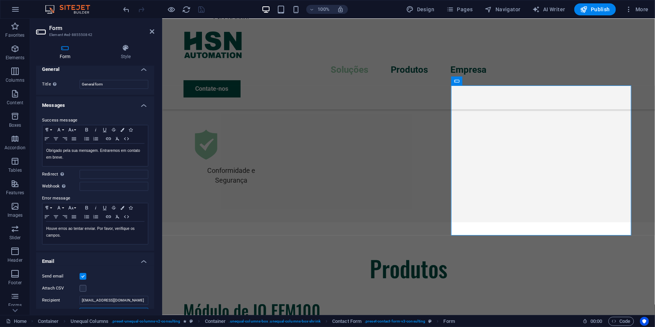
scroll to position [0, 0]
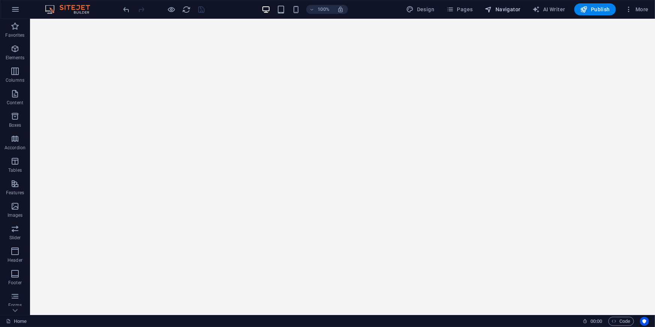
click at [491, 9] on icon "button" at bounding box center [489, 10] width 8 height 8
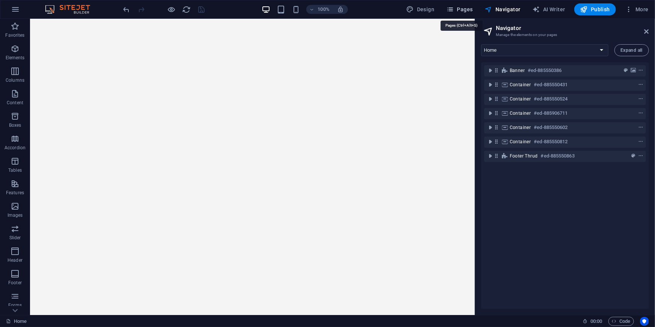
click at [460, 7] on span "Pages" at bounding box center [459, 10] width 26 height 8
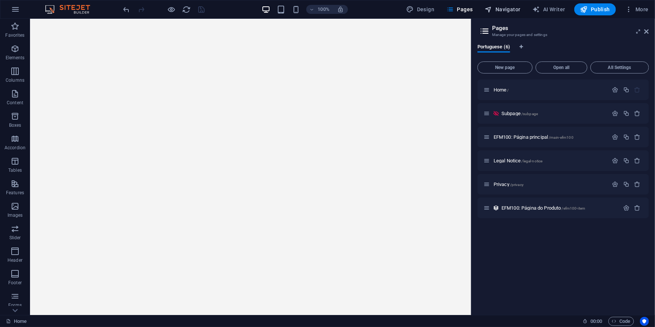
click at [502, 7] on span "Navigator" at bounding box center [503, 10] width 36 height 8
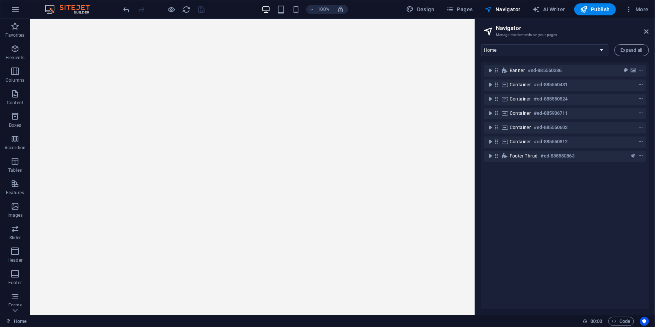
click at [521, 233] on div "Banner #ed-885550386 Container #ed-885550431 Container #ed-885550524 Container …" at bounding box center [565, 185] width 168 height 247
click at [487, 155] on icon "toggle-expand" at bounding box center [490, 156] width 8 height 8
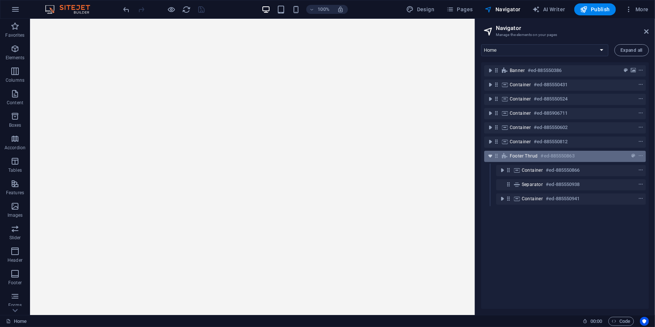
click at [490, 155] on icon "toggle-expand" at bounding box center [490, 156] width 8 height 8
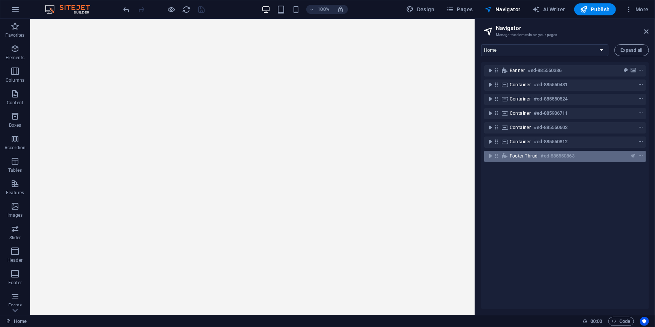
click at [530, 156] on span "Footer Thrud" at bounding box center [523, 156] width 28 height 6
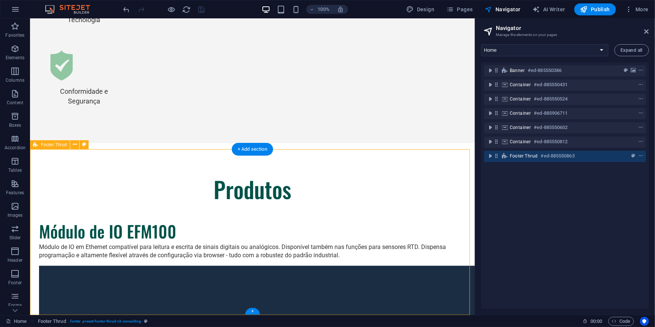
click at [530, 156] on span "Footer Thrud" at bounding box center [523, 156] width 28 height 6
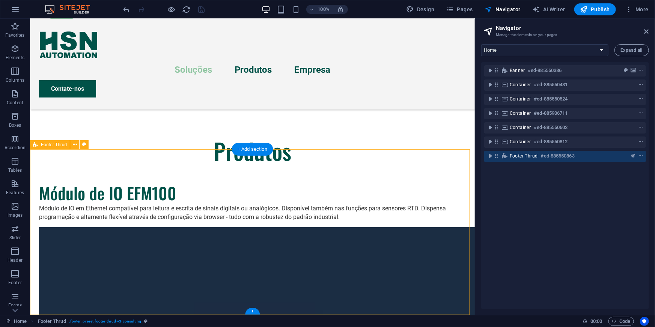
select select "footer"
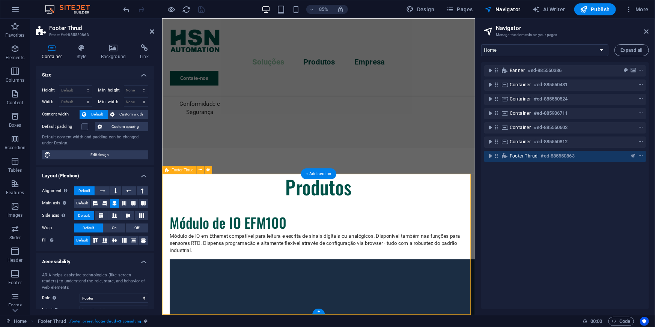
scroll to position [1671, 0]
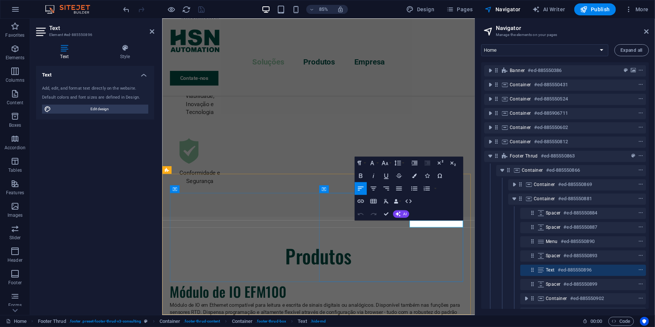
drag, startPoint x: 513, startPoint y: 260, endPoint x: 453, endPoint y: 260, distance: 60.0
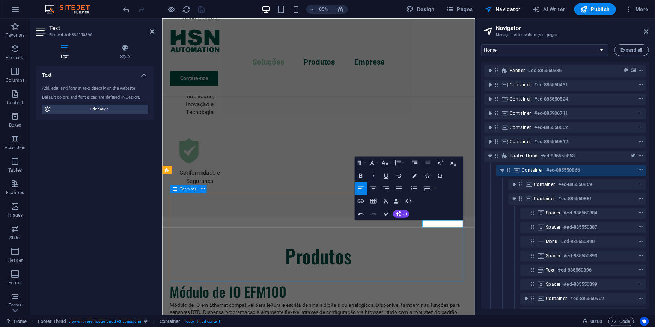
scroll to position [1700, 0]
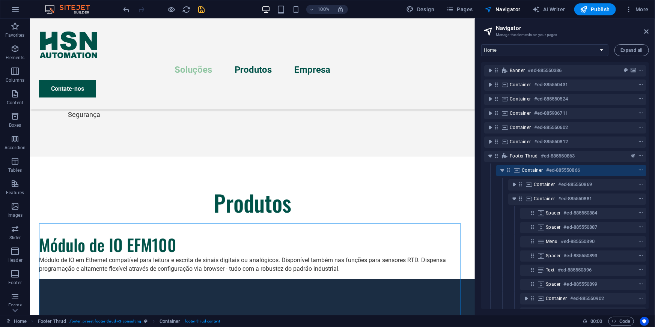
click at [200, 9] on icon "save" at bounding box center [201, 9] width 9 height 9
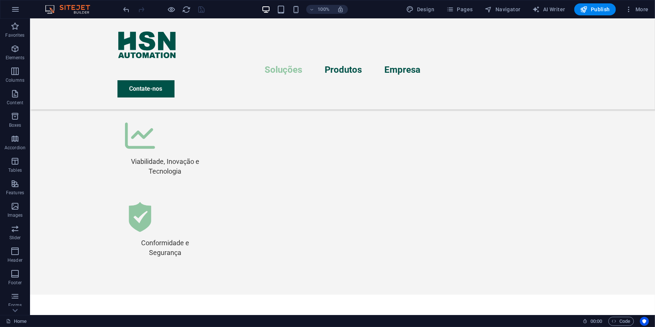
scroll to position [1777, 0]
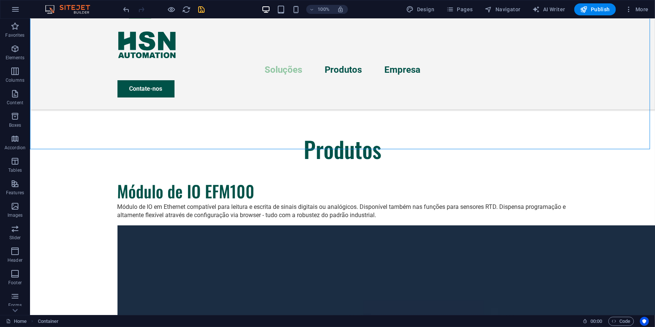
click at [201, 10] on icon "save" at bounding box center [201, 9] width 9 height 9
click at [458, 11] on span "Pages" at bounding box center [459, 10] width 26 height 8
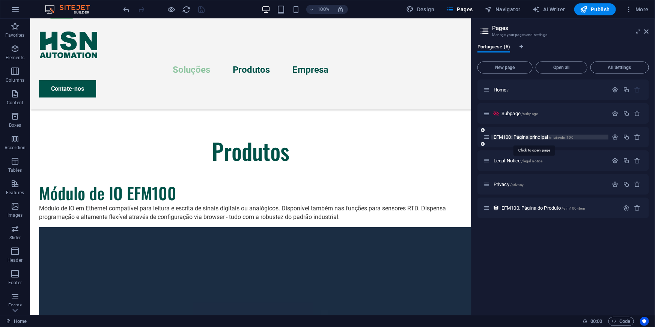
click at [508, 135] on span "EFM100: Página principal /main-efm100" at bounding box center [533, 137] width 80 height 6
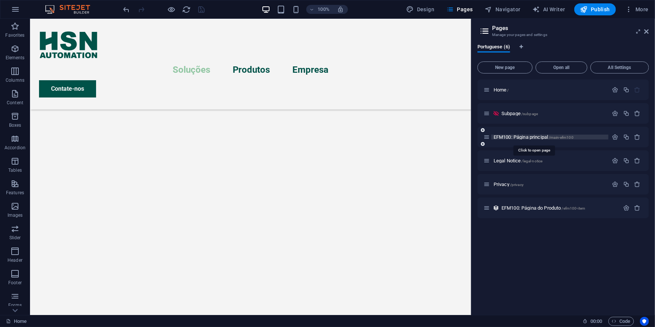
click at [508, 135] on div "EFM100: Página principal /main-efm100" at bounding box center [562, 137] width 171 height 21
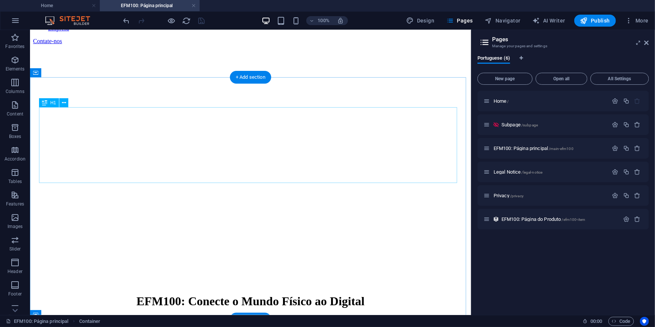
scroll to position [170, 0]
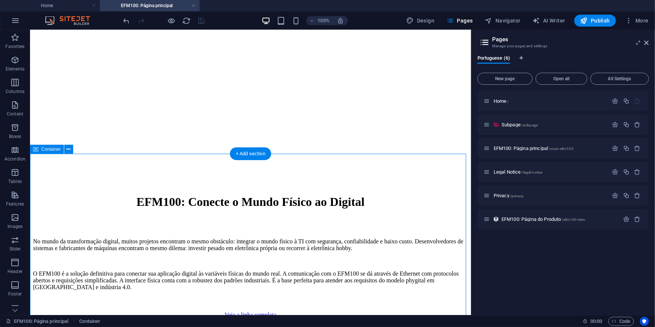
click at [47, 150] on span "Container" at bounding box center [51, 149] width 20 height 5
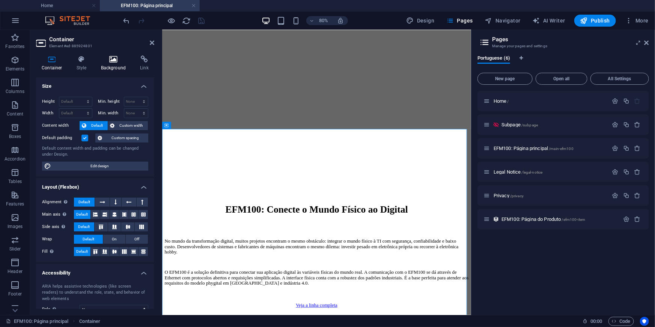
click at [107, 59] on icon at bounding box center [113, 60] width 36 height 8
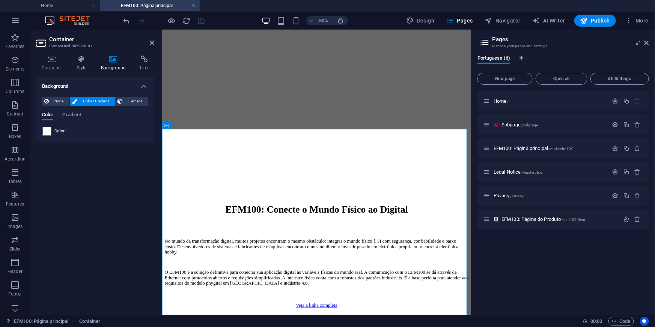
click at [62, 131] on span "Color" at bounding box center [59, 131] width 11 height 6
click at [48, 131] on span at bounding box center [47, 131] width 8 height 8
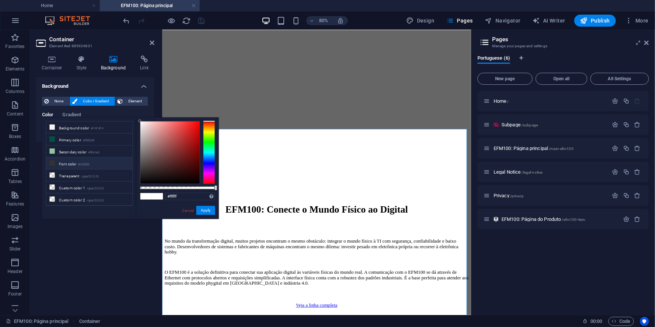
click at [50, 162] on icon at bounding box center [52, 163] width 5 height 5
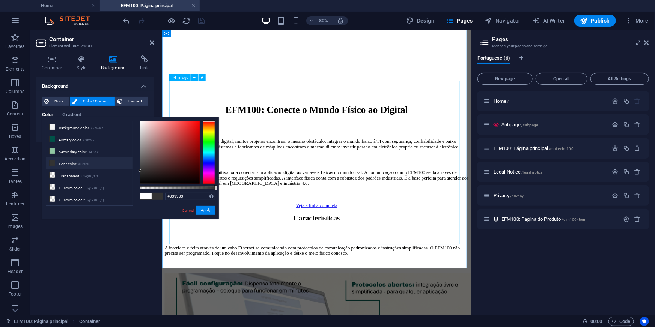
scroll to position [204, 0]
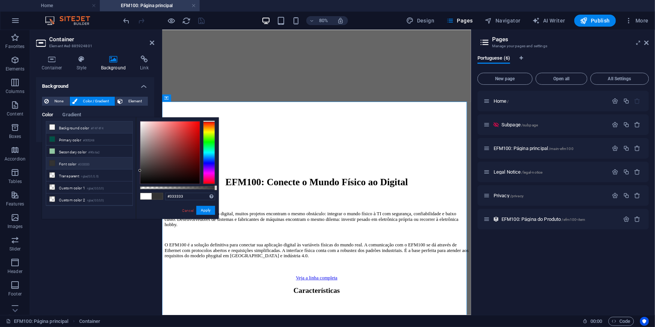
click at [72, 128] on li "Background color #F4F4F4" at bounding box center [89, 128] width 86 height 12
type input "#f4f4f4"
click at [182, 210] on link "Cancel" at bounding box center [187, 211] width 13 height 6
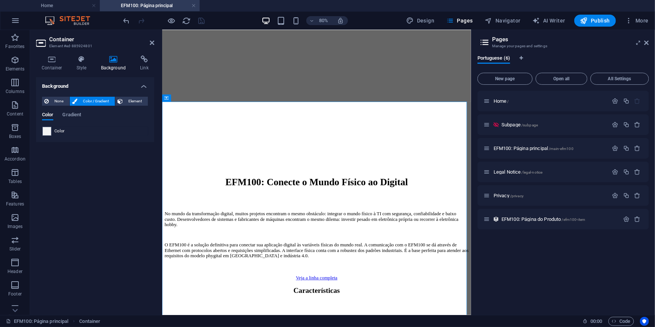
click at [101, 236] on div "Background None Color / Gradient Element Stretch background to full-width Color…" at bounding box center [95, 193] width 118 height 232
